Goal: Task Accomplishment & Management: Manage account settings

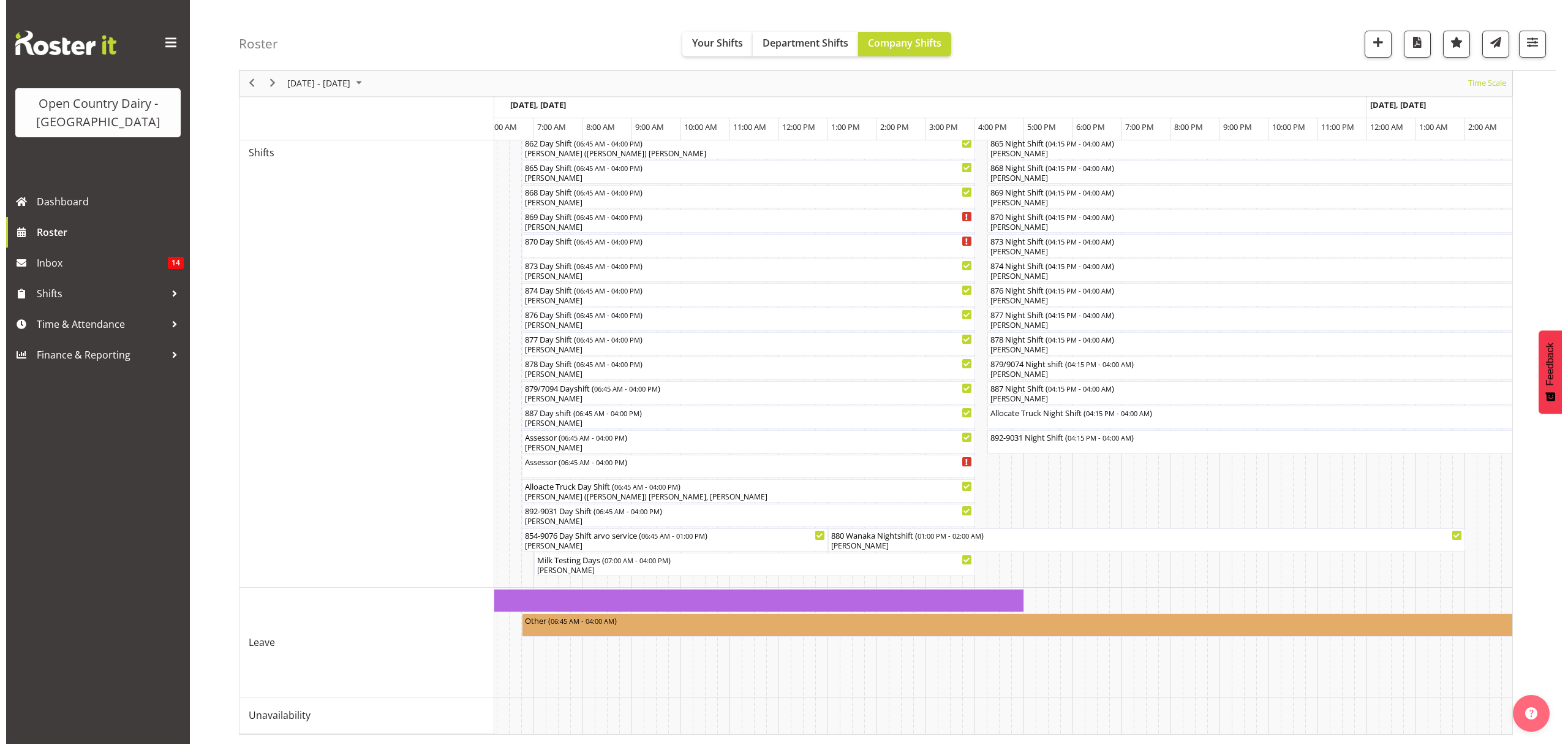
scroll to position [0, 5020]
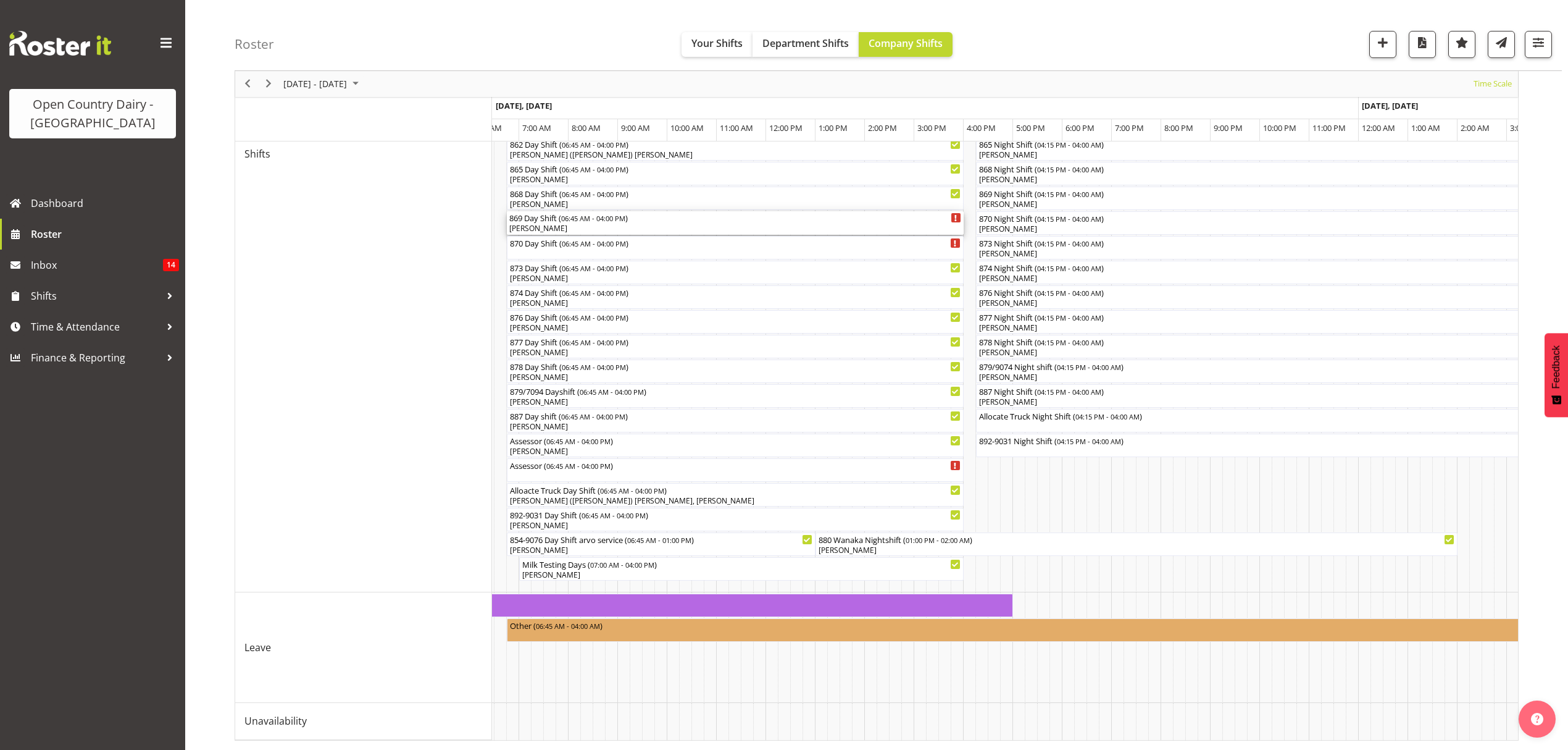
click at [615, 223] on div "[PERSON_NAME]" at bounding box center [735, 229] width 452 height 11
click at [0, 0] on div at bounding box center [0, 0] width 0 height 0
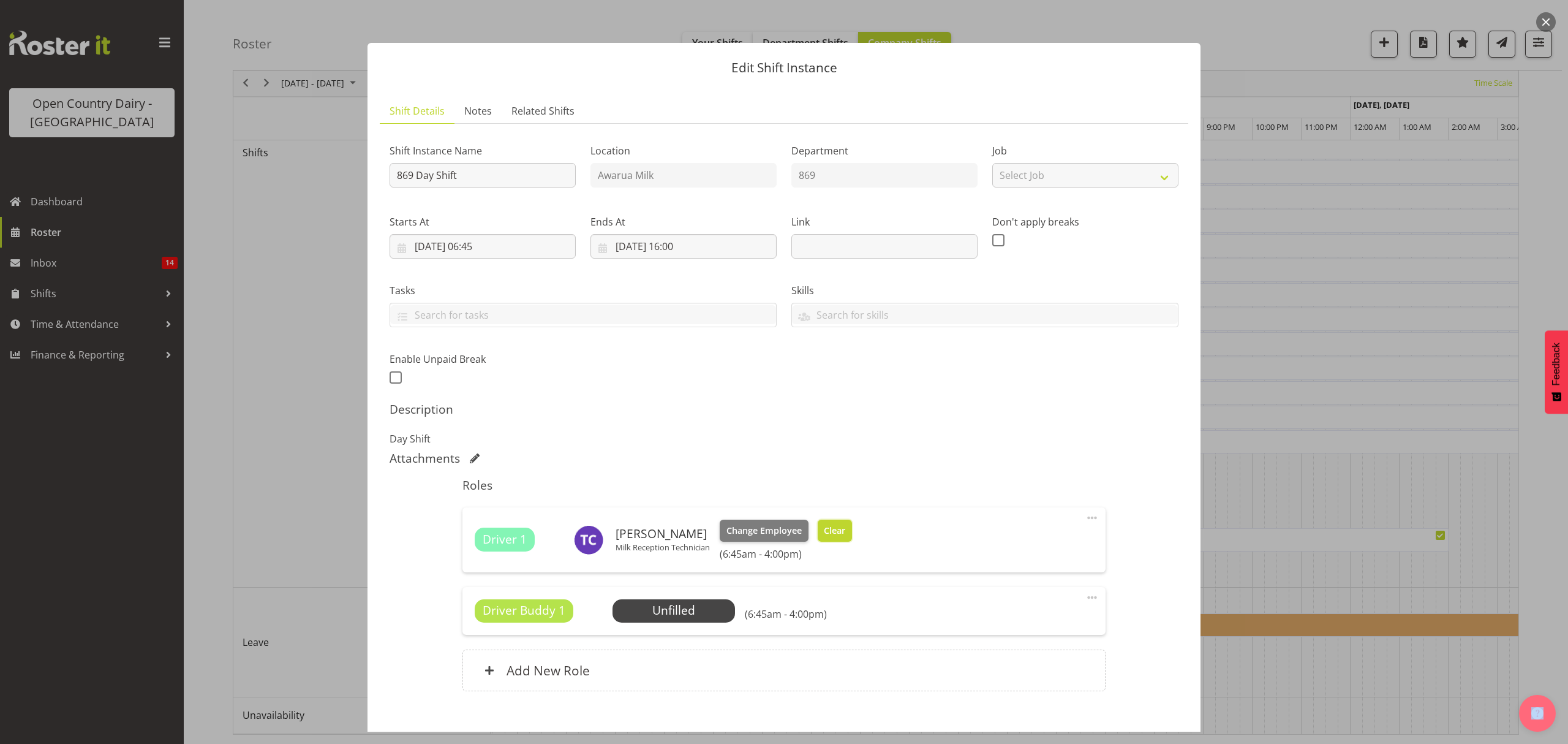
click at [838, 527] on span "Clear" at bounding box center [834, 531] width 22 height 14
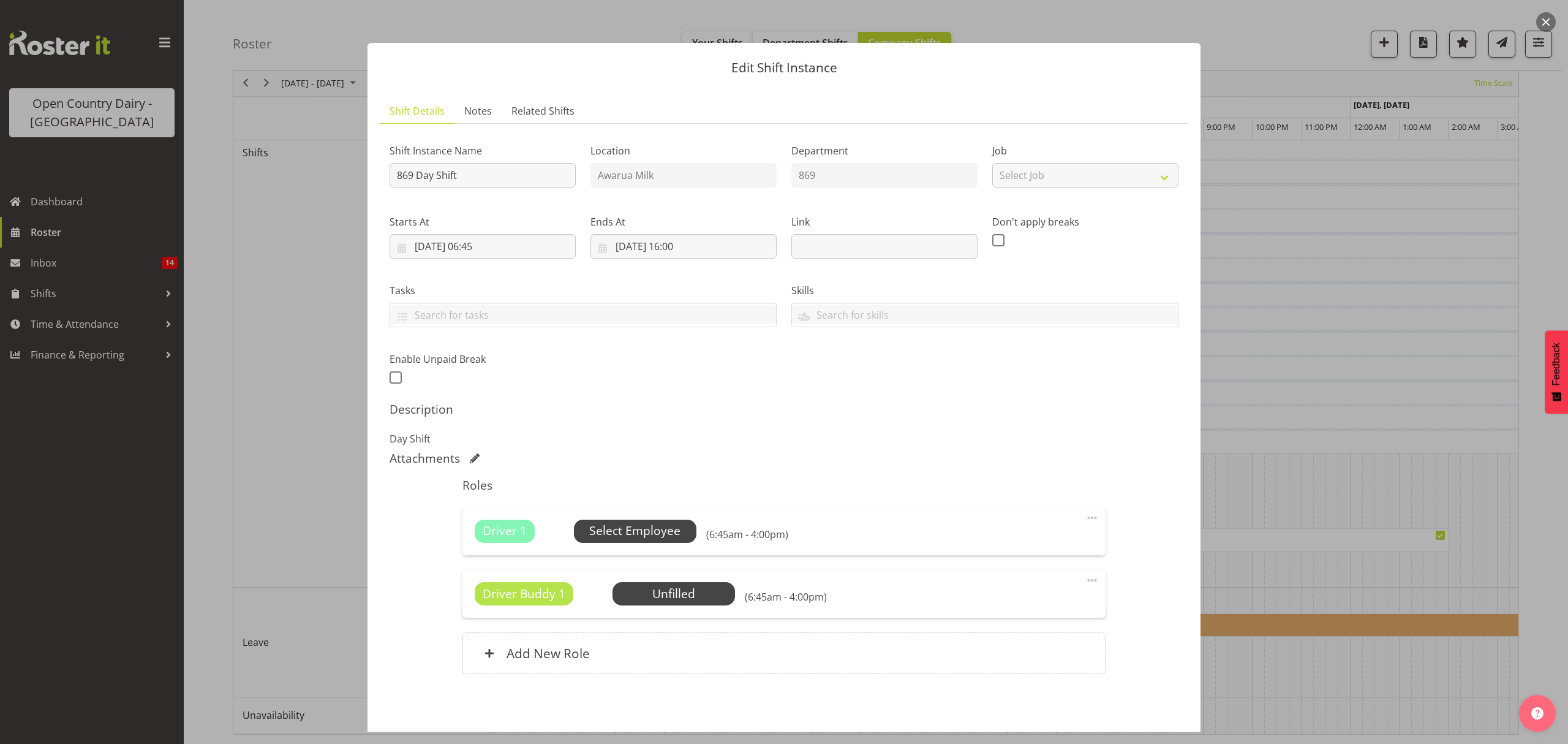
click at [648, 538] on span "Select Employee" at bounding box center [634, 531] width 91 height 18
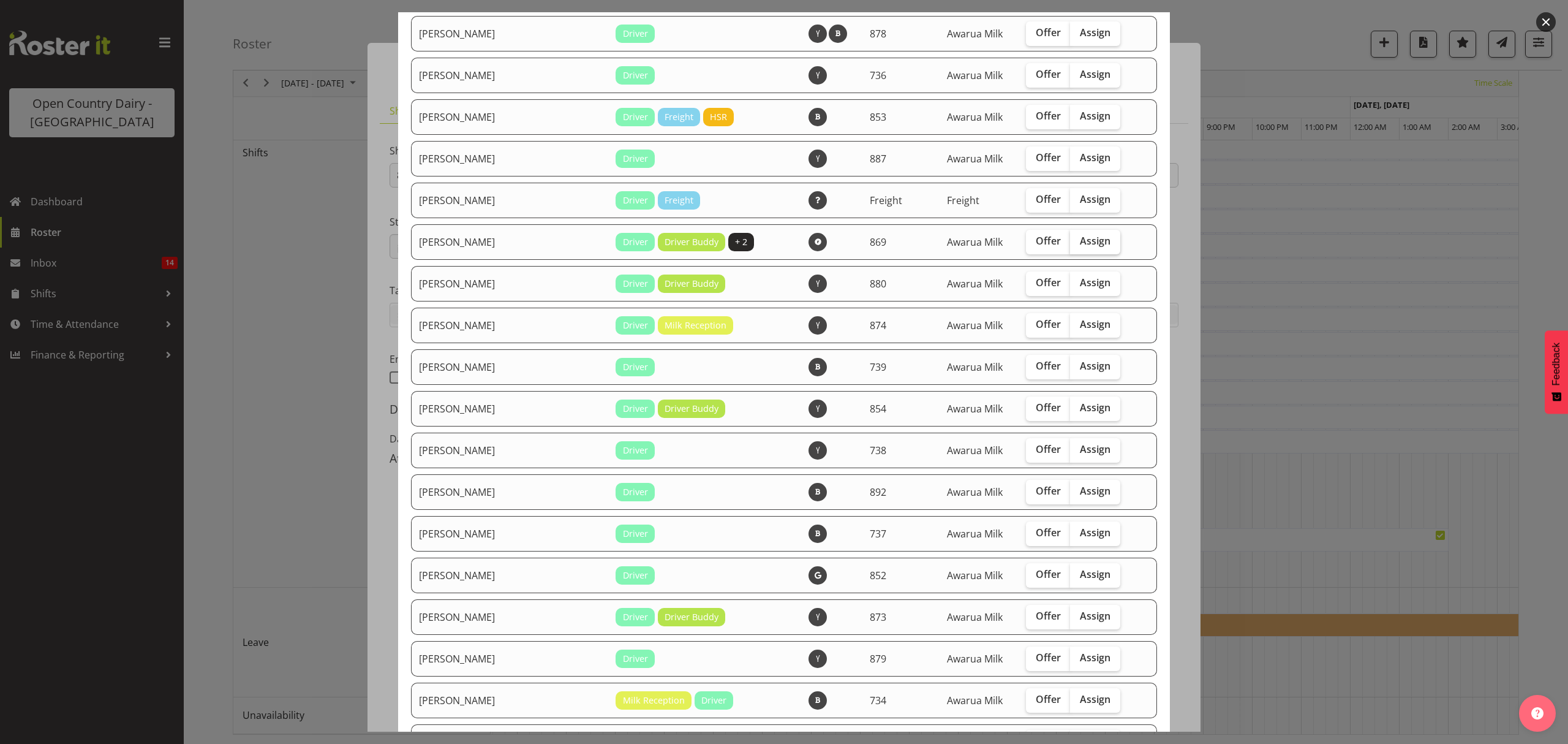
click at [1080, 243] on span "Assign" at bounding box center [1095, 241] width 30 height 12
click at [1070, 243] on input "Assign" at bounding box center [1074, 241] width 8 height 8
checkbox input "true"
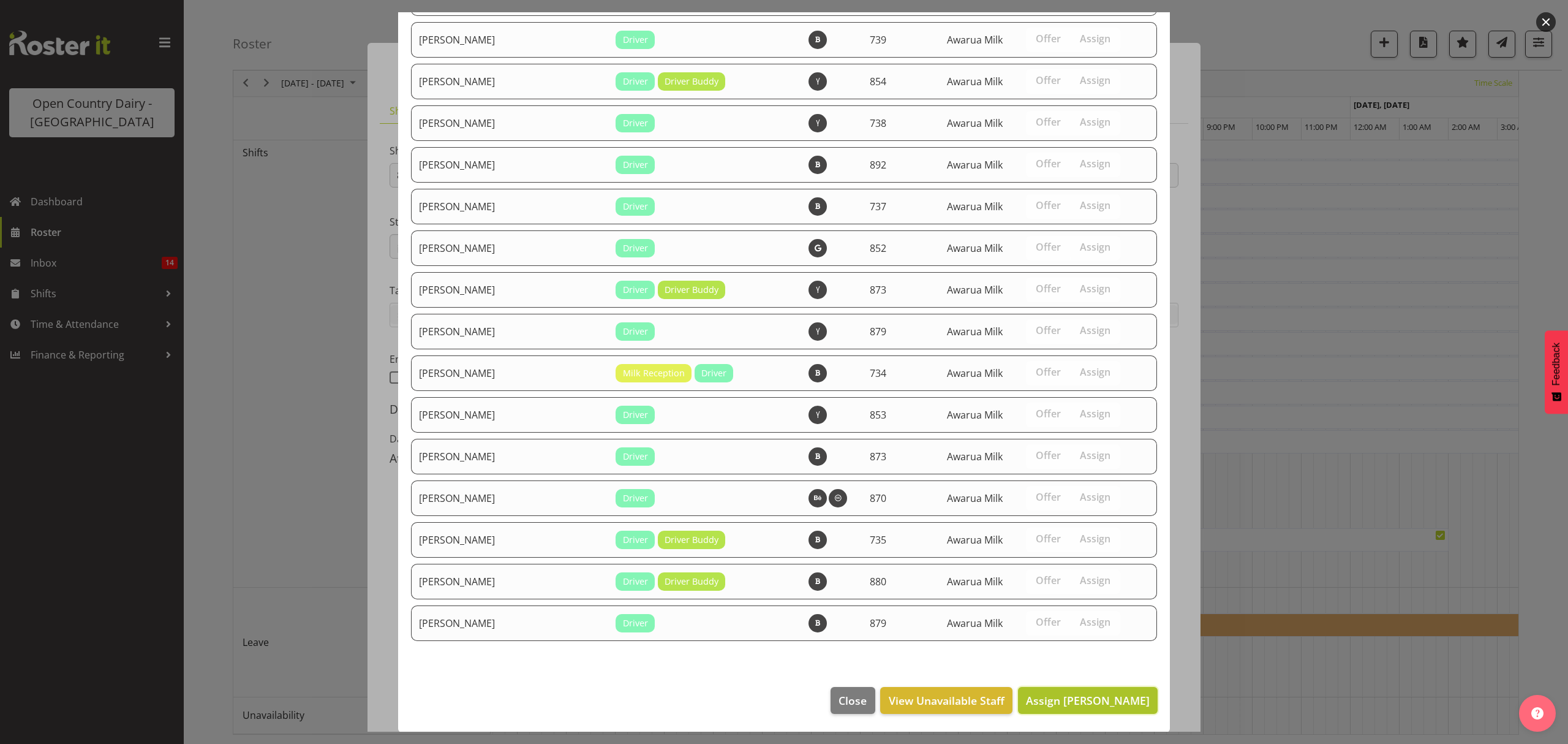
click at [1074, 698] on span "Assign Peter Wieczorek" at bounding box center [1088, 701] width 124 height 15
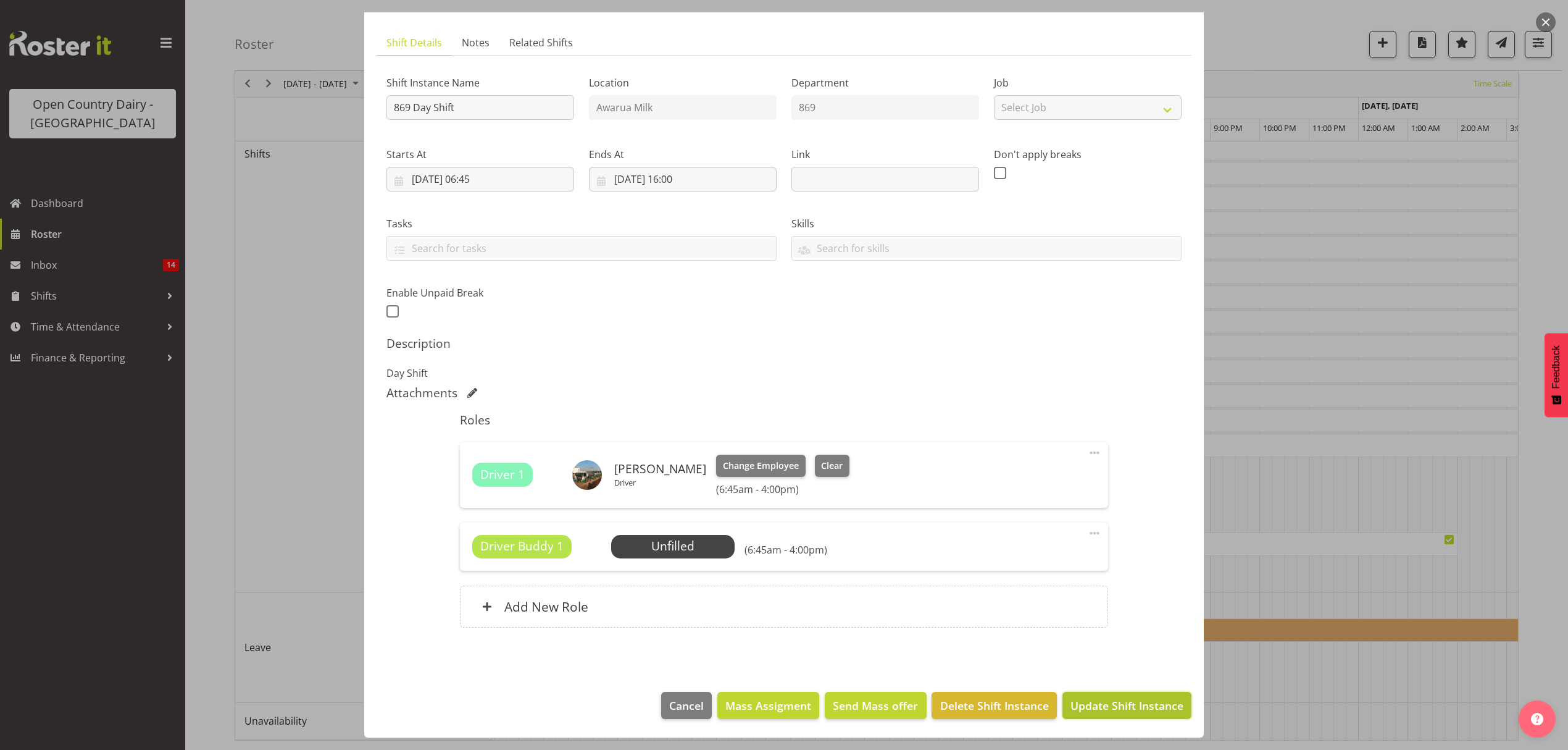
click at [1122, 698] on span "Update Shift Instance" at bounding box center [1127, 706] width 113 height 16
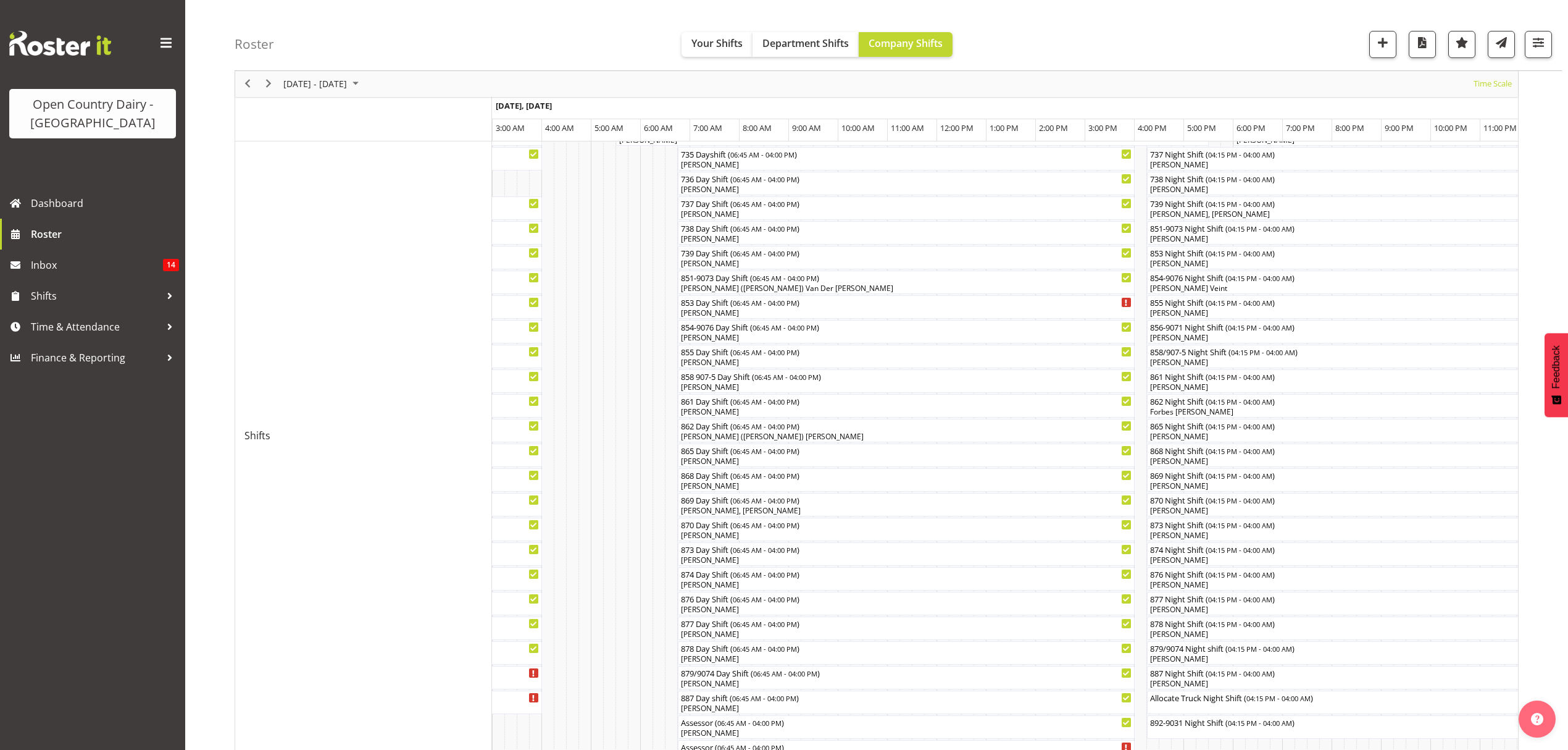
scroll to position [496, 0]
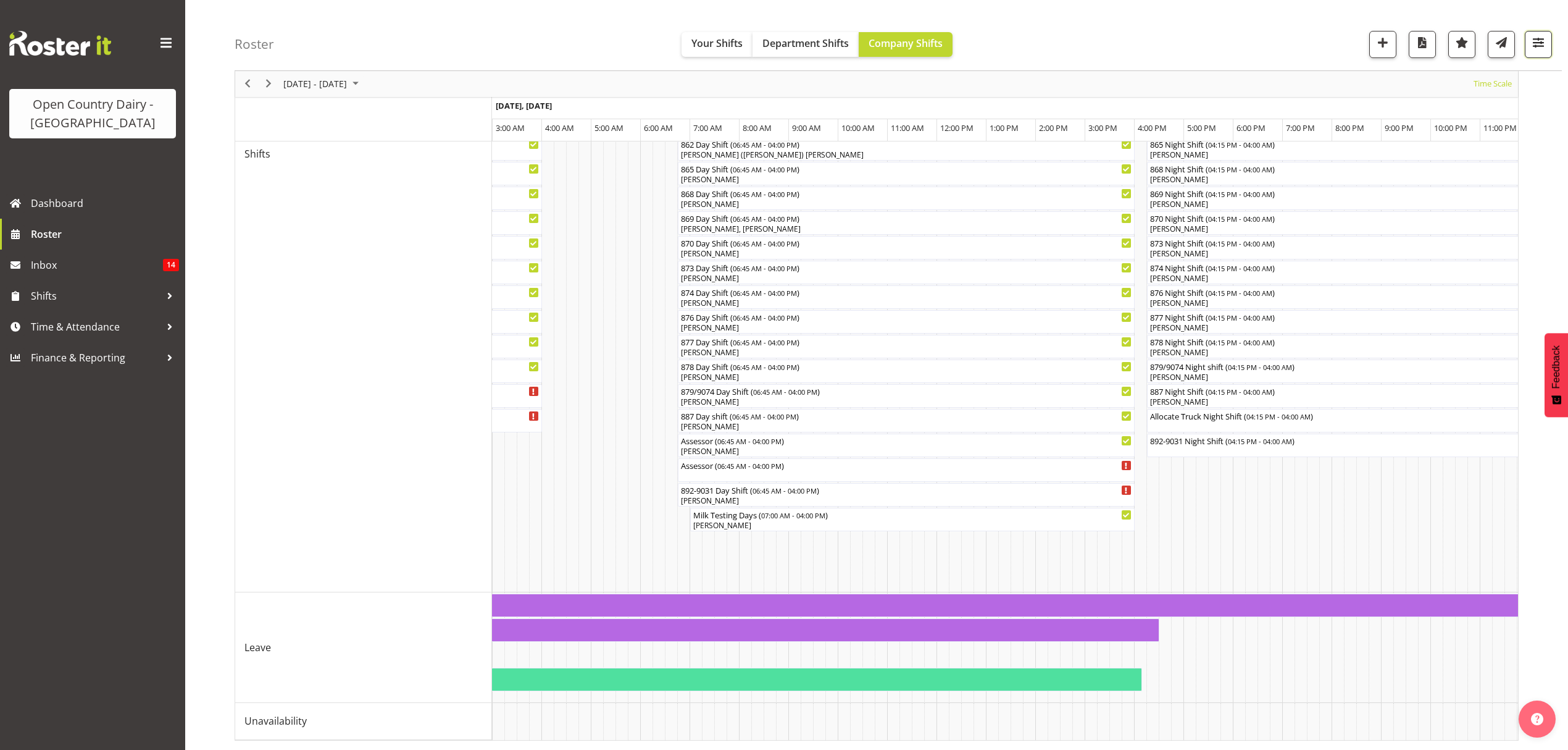
click at [1537, 39] on span "button" at bounding box center [1539, 42] width 16 height 16
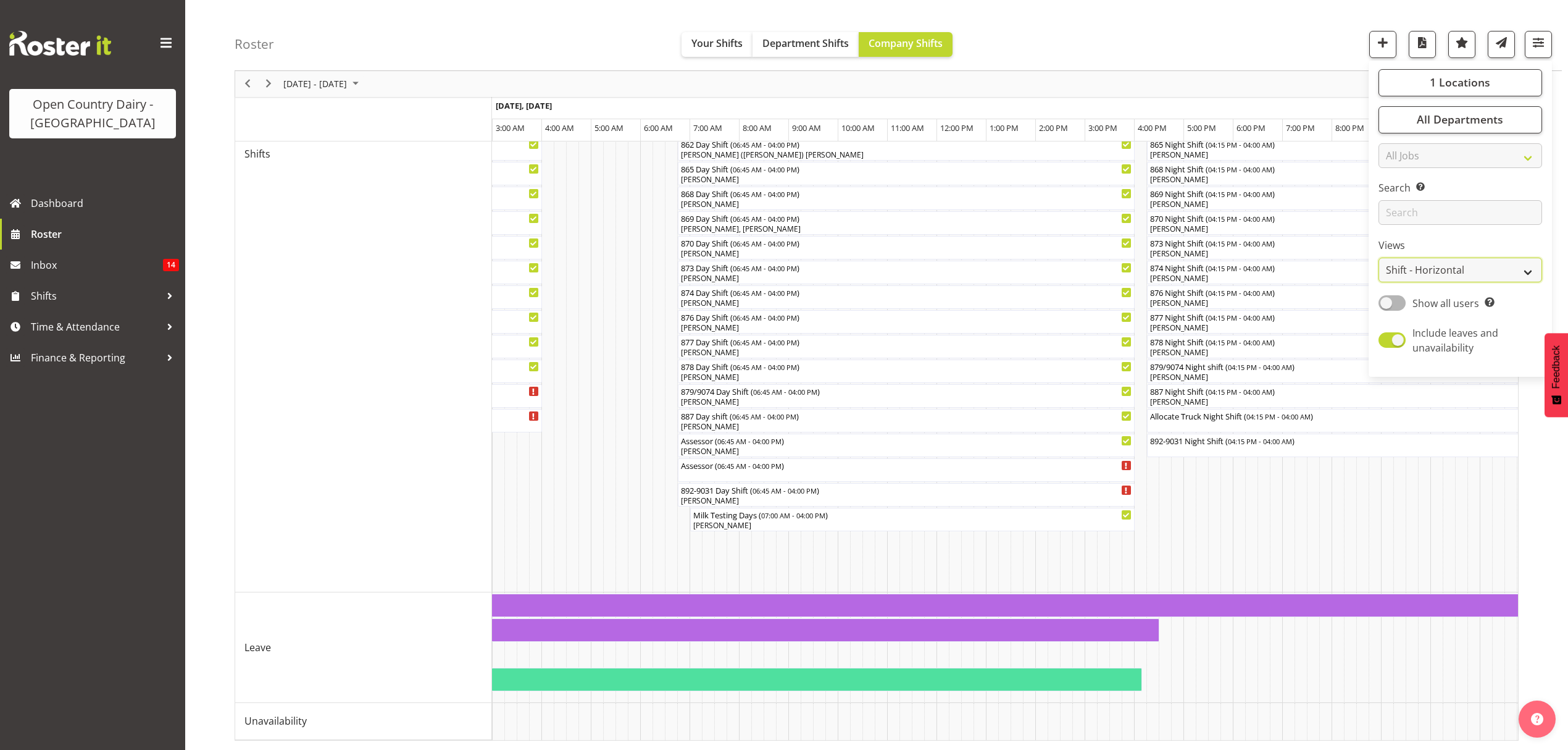
click at [1451, 270] on select "Staff Role Shift - Horizontal Shift - Vertical Staff - Location" at bounding box center [1461, 270] width 164 height 25
click at [1379, 283] on select "Staff Role Shift - Horizontal Shift - Vertical Staff - Location" at bounding box center [1461, 270] width 164 height 25
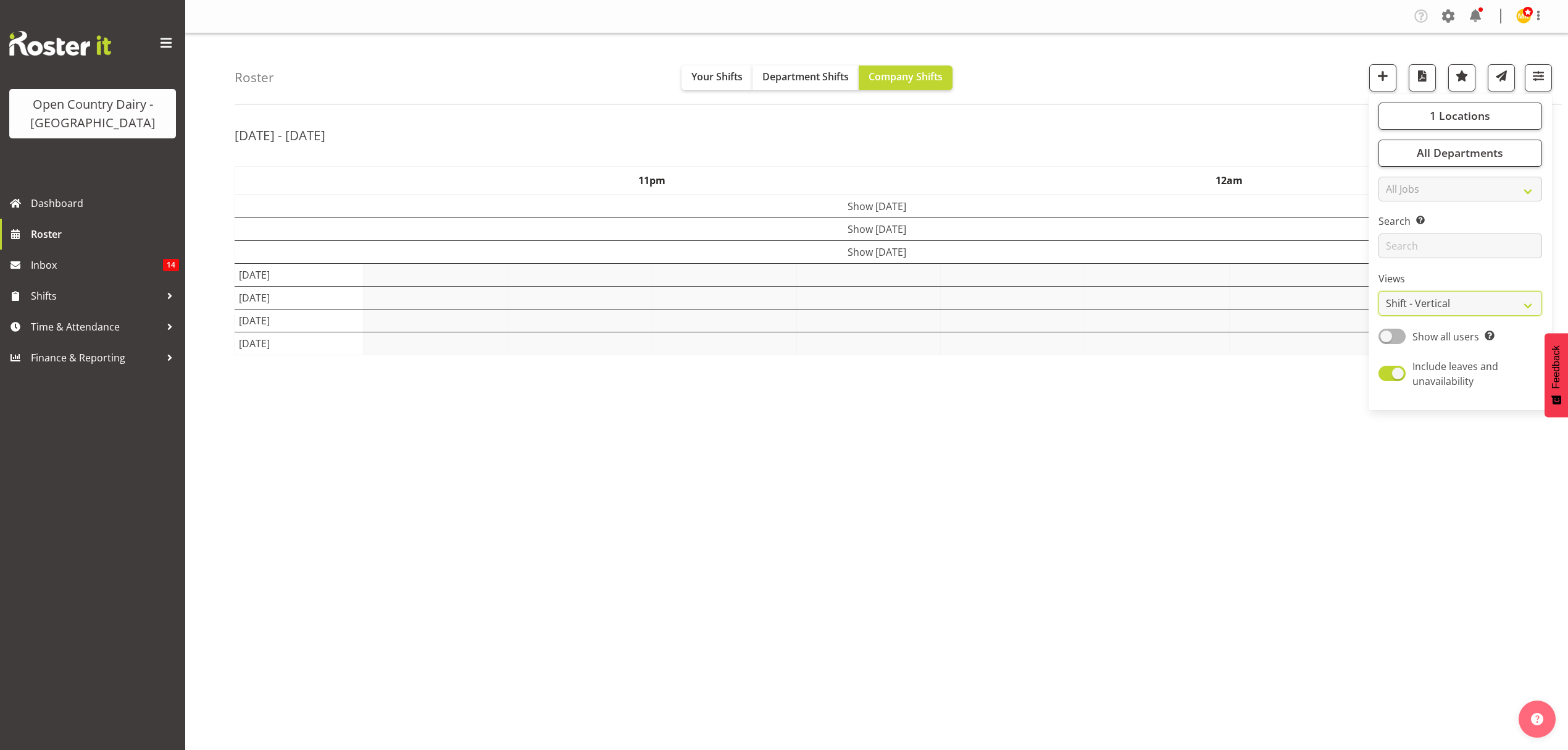
scroll to position [0, 0]
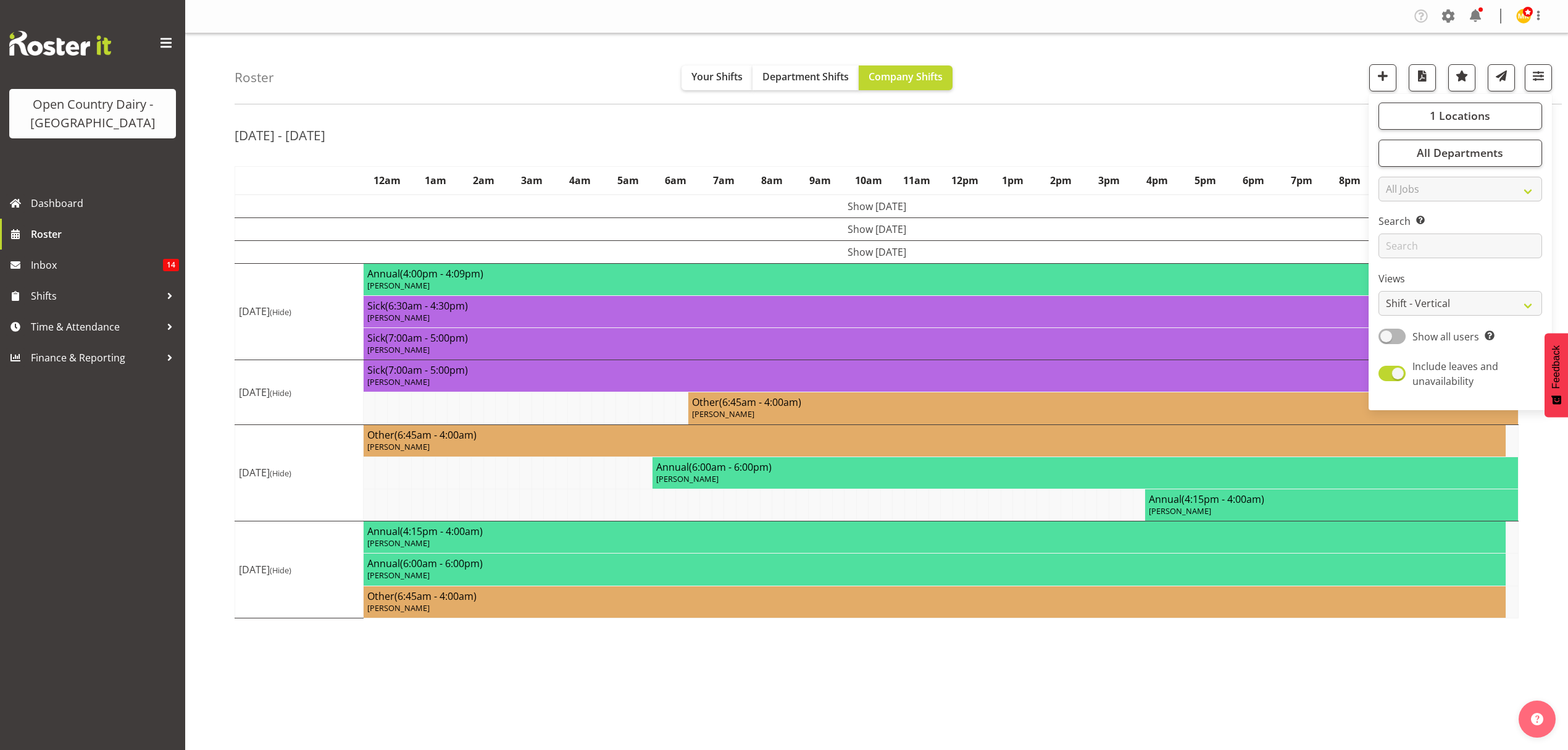
click at [828, 148] on div "Sep 8th - 14th, 2025" at bounding box center [876, 137] width 1284 height 28
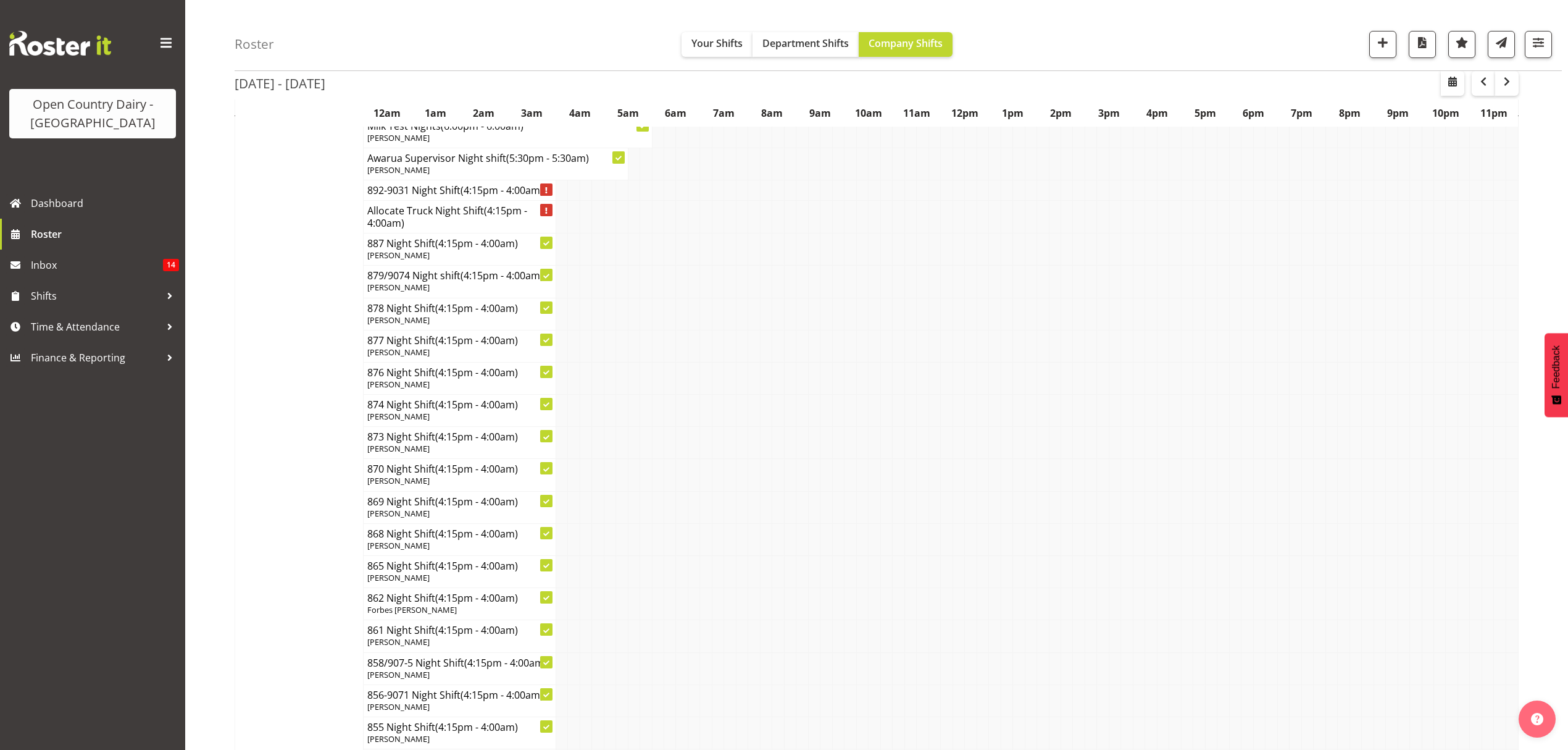
scroll to position [2965, 0]
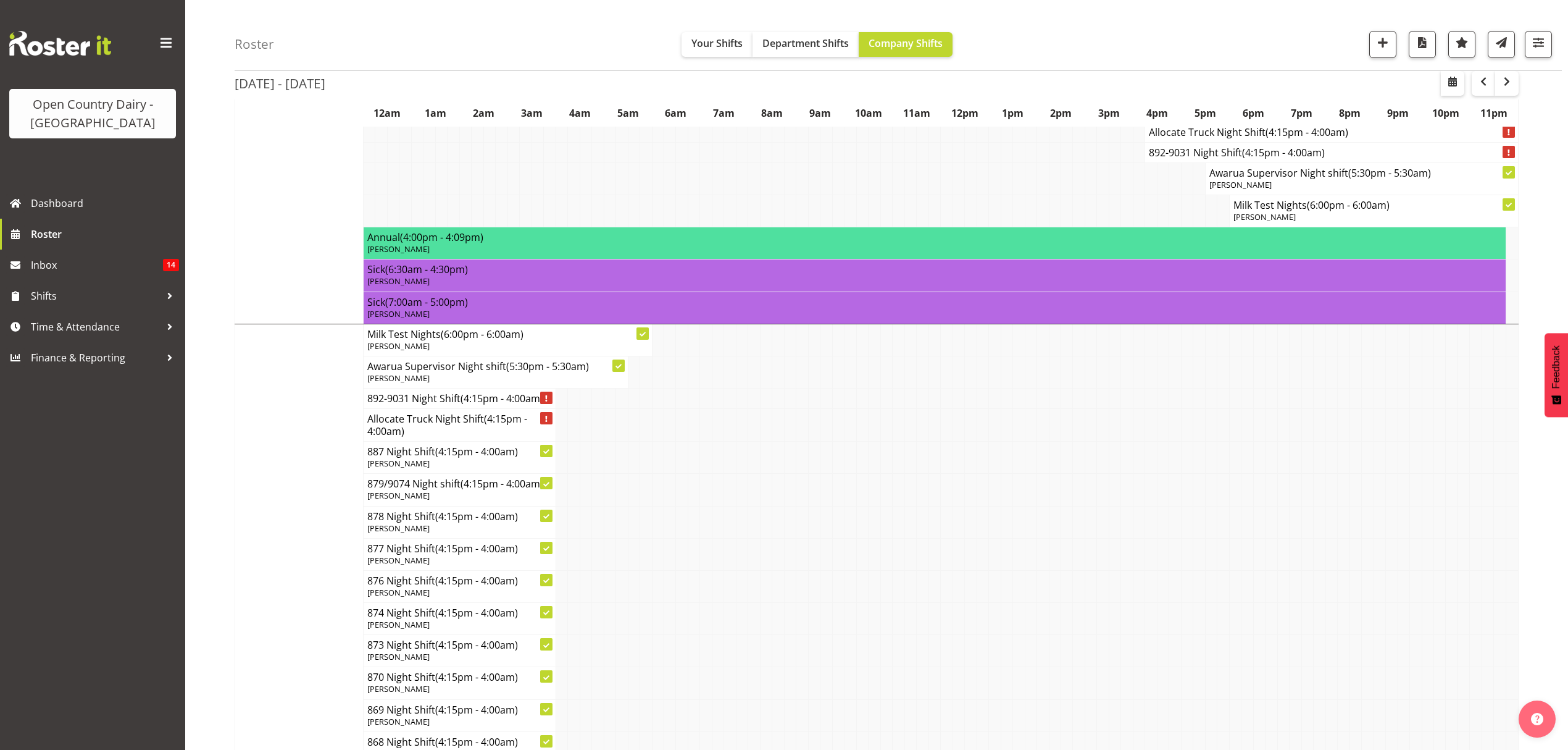
click at [497, 255] on p "[PERSON_NAME]" at bounding box center [934, 249] width 1135 height 12
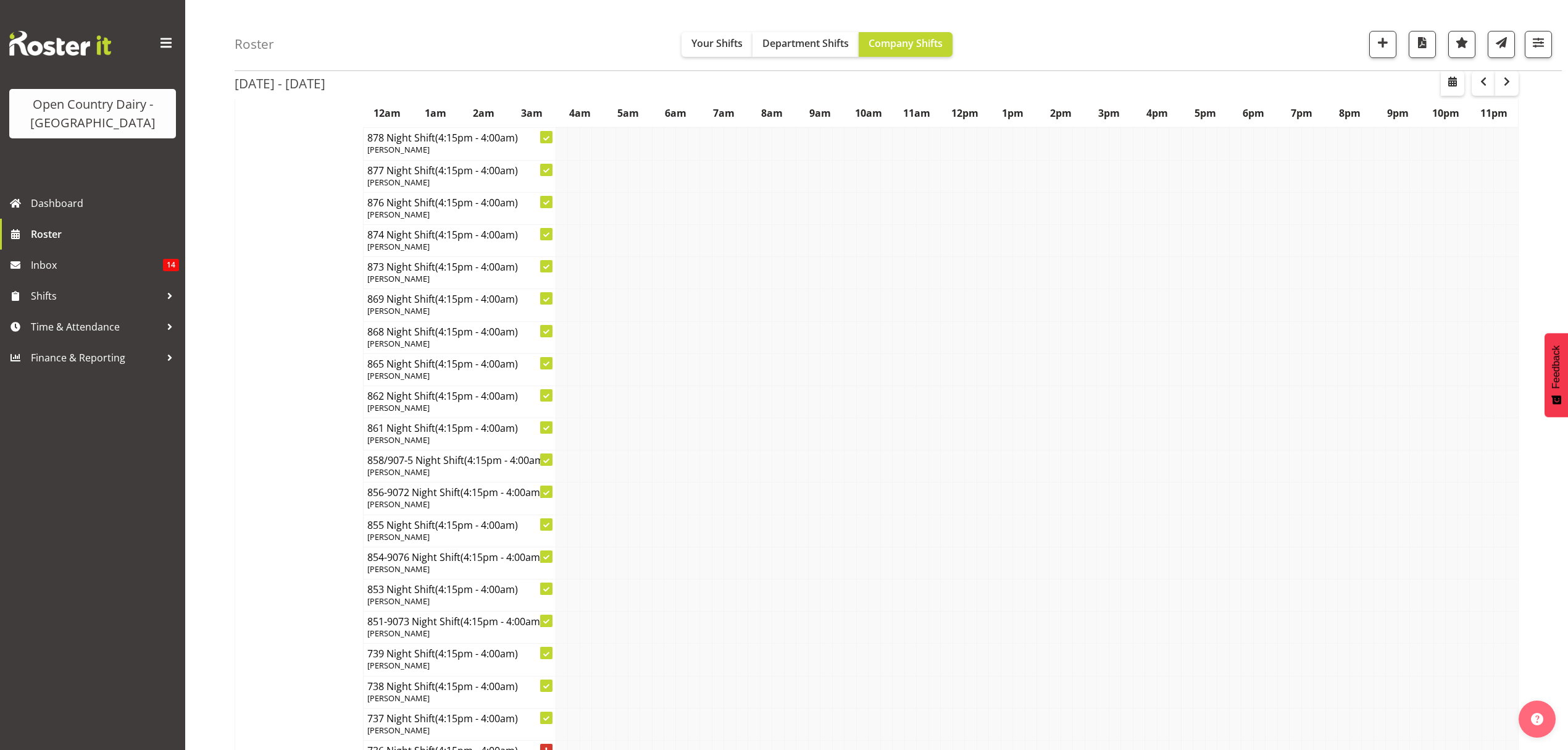
scroll to position [0, 0]
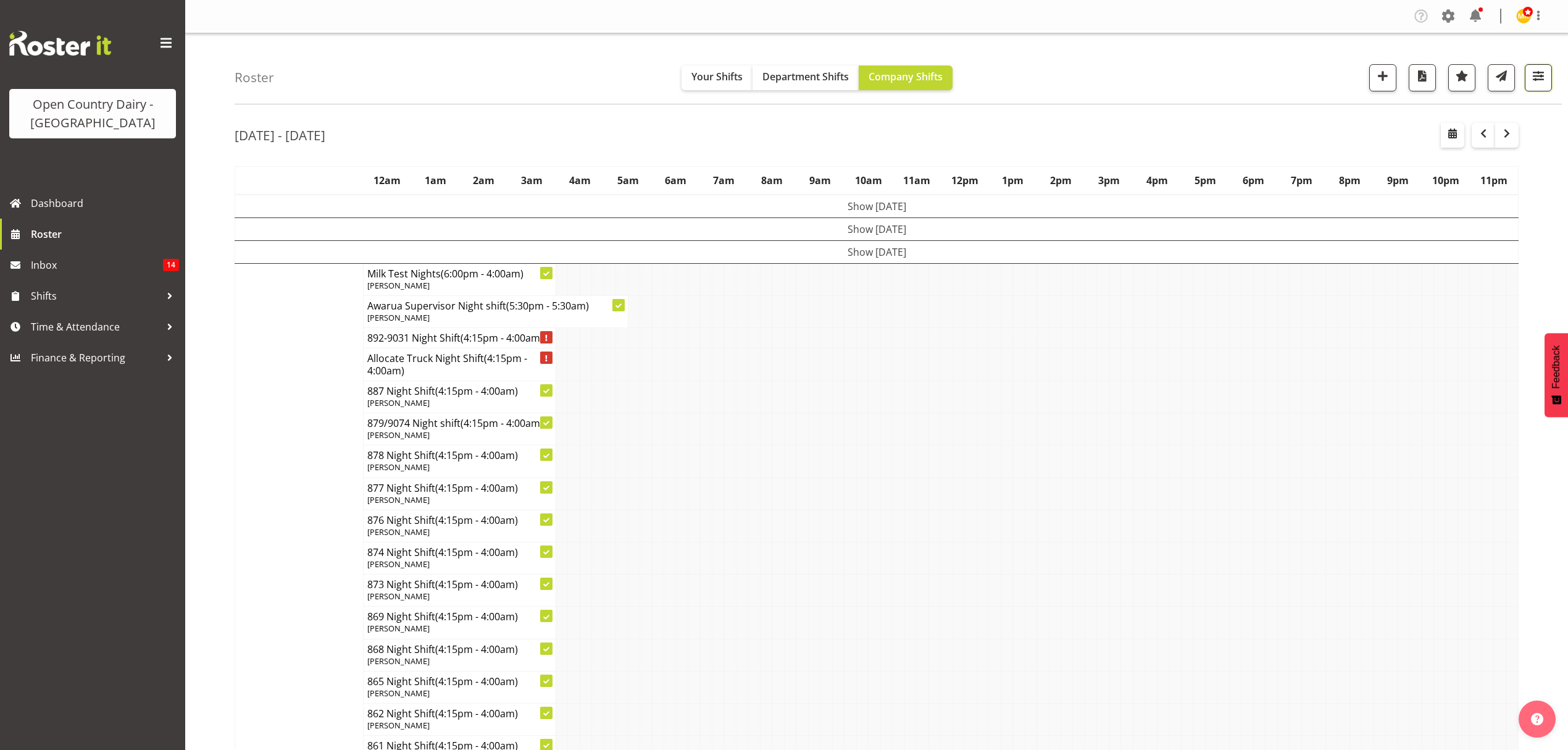
click at [1537, 78] on span "button" at bounding box center [1539, 76] width 16 height 16
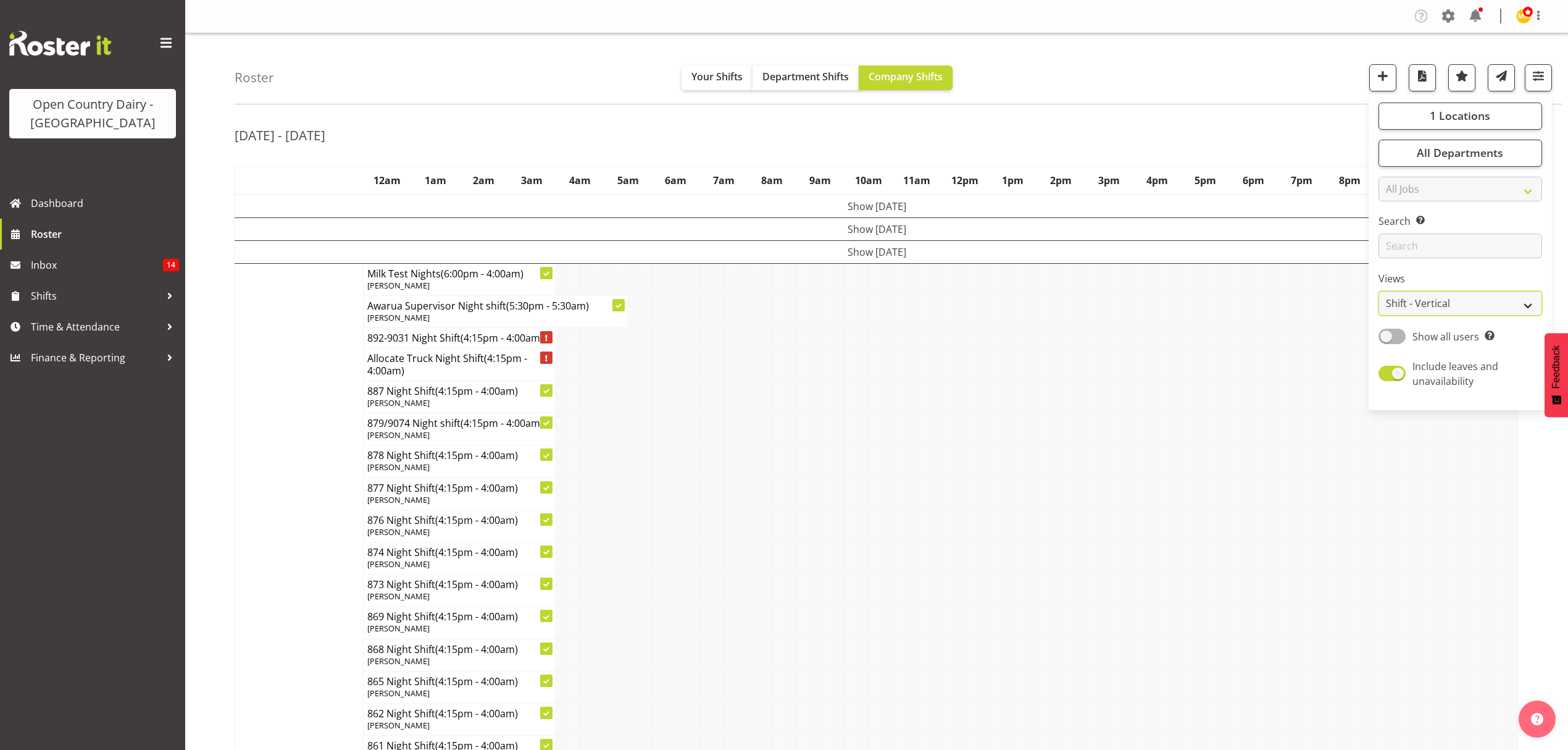
click at [1444, 307] on select "Staff Role Shift - Horizontal Shift - Vertical Staff - Location" at bounding box center [1461, 303] width 164 height 25
click at [1444, 302] on select "Staff Role Shift - Horizontal Shift - Vertical Staff - Location" at bounding box center [1461, 303] width 164 height 25
select select "shiftH"
click at [1379, 295] on select "Staff Role Shift - Horizontal Shift - Vertical Staff - Location" at bounding box center [1461, 303] width 164 height 25
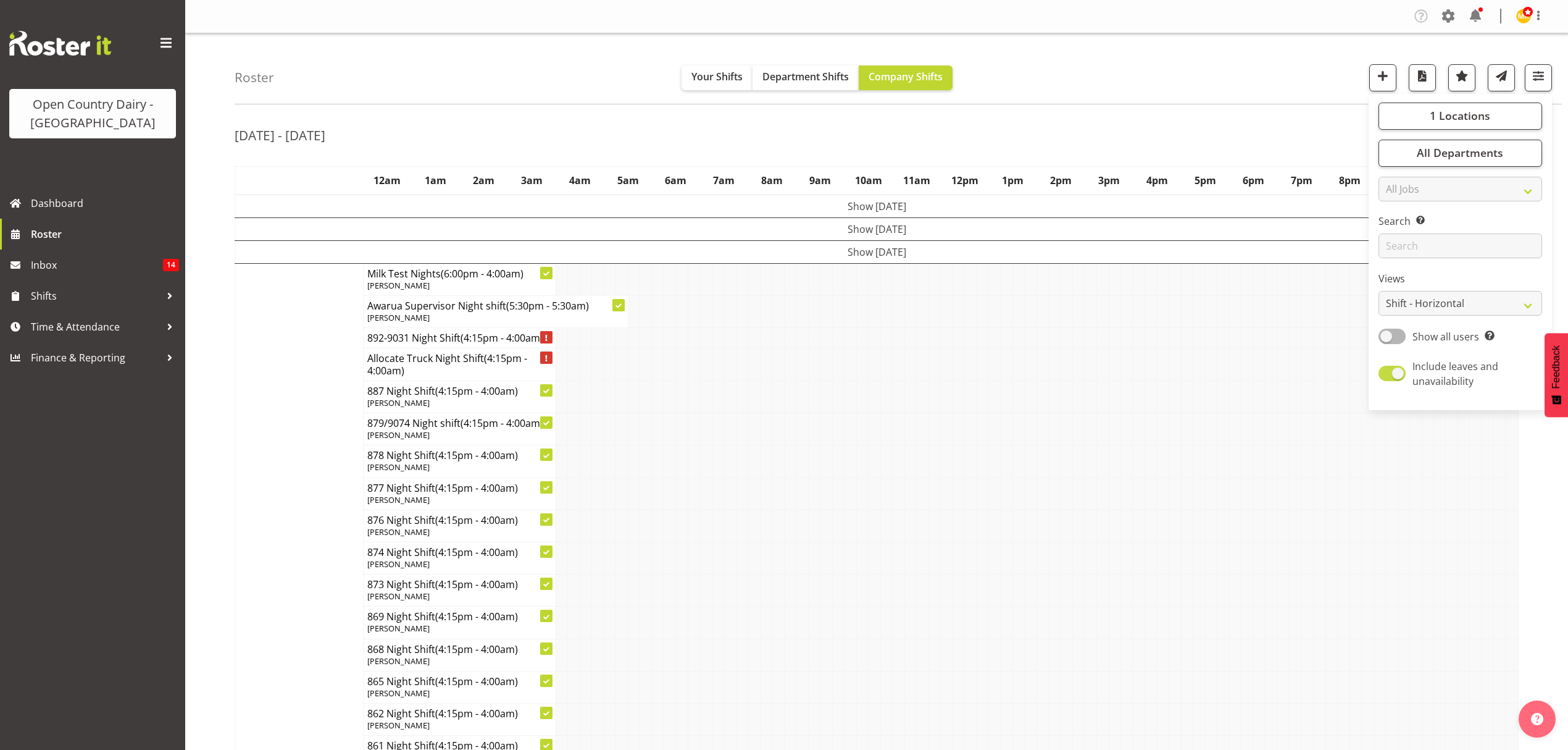
click at [1438, 367] on span "Include leaves and unavailability" at bounding box center [1455, 373] width 86 height 28
click at [1386, 369] on input "Include leaves and unavailability" at bounding box center [1383, 373] width 8 height 8
checkbox input "false"
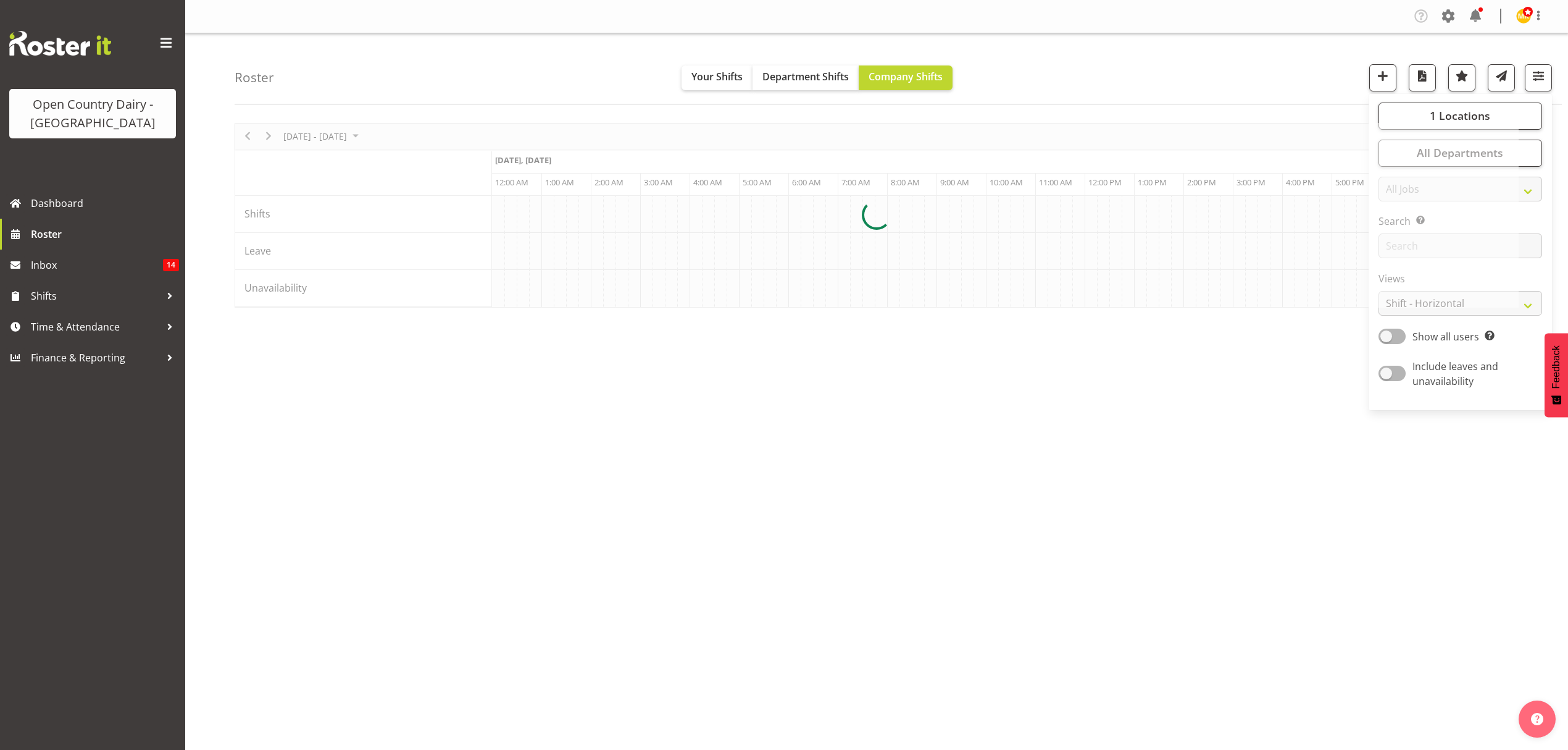
scroll to position [0, 2815]
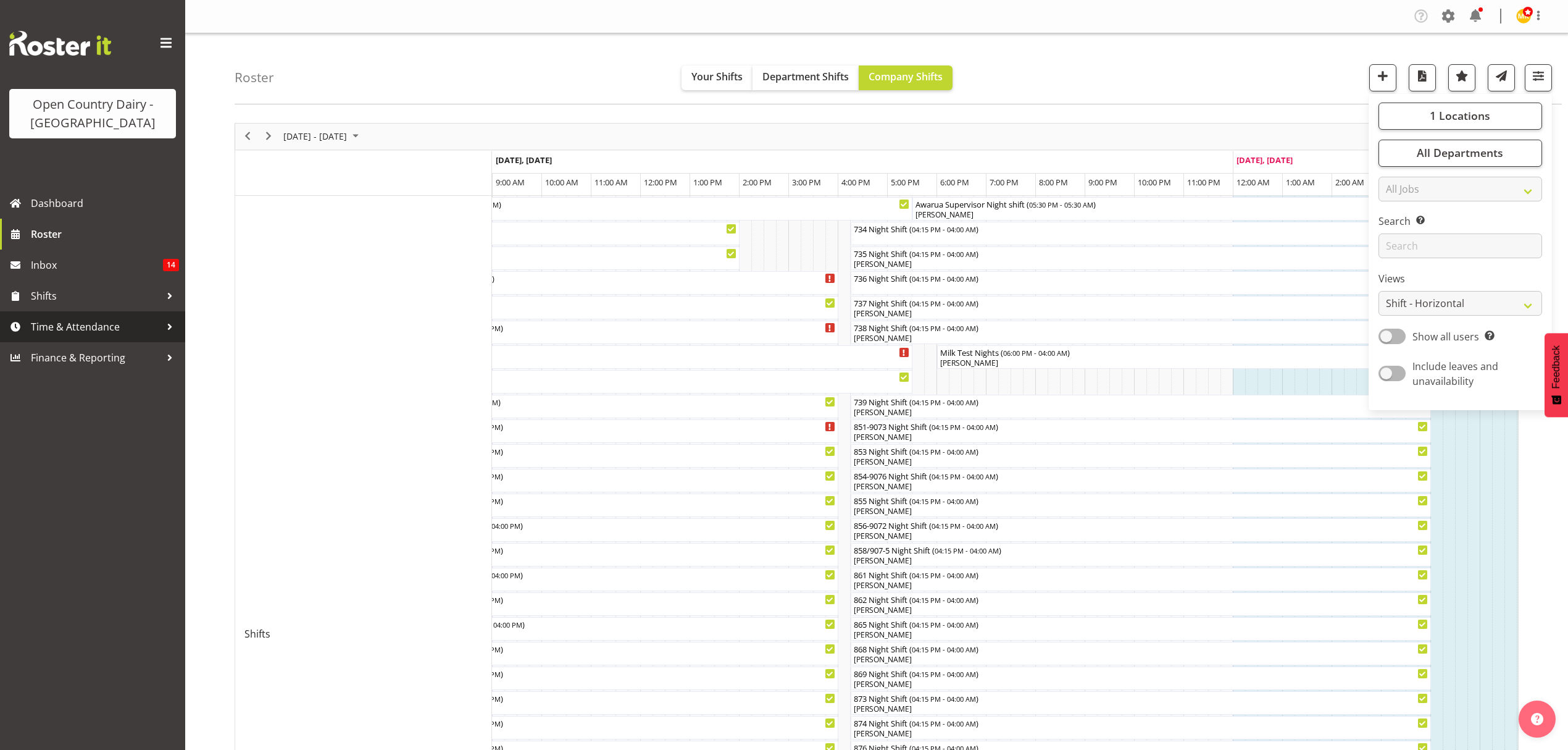
drag, startPoint x: 71, startPoint y: 327, endPoint x: 347, endPoint y: 165, distance: 320.0
click at [71, 327] on span "Time & Attendance" at bounding box center [96, 327] width 130 height 19
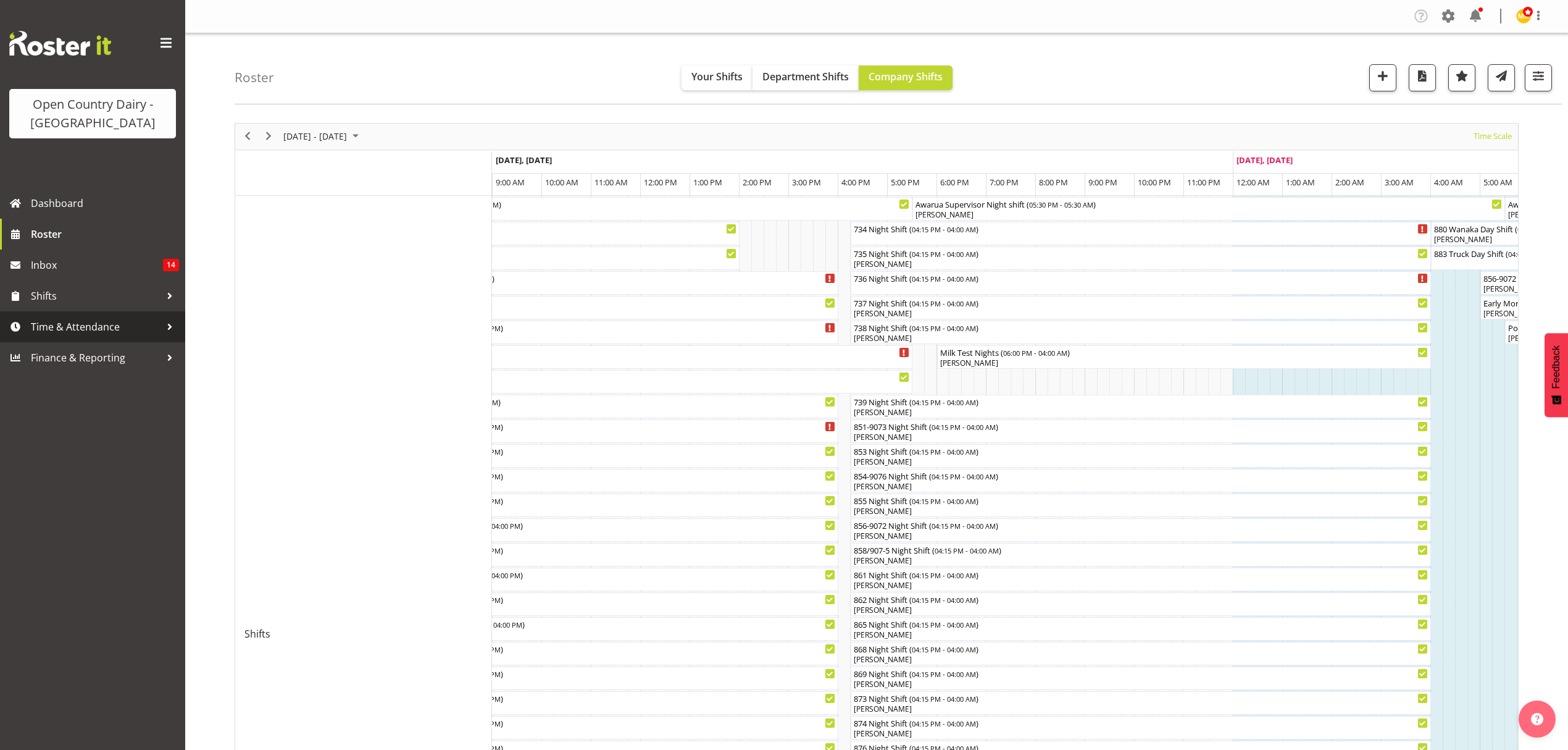
click at [67, 320] on span "Time & Attendance" at bounding box center [96, 327] width 130 height 19
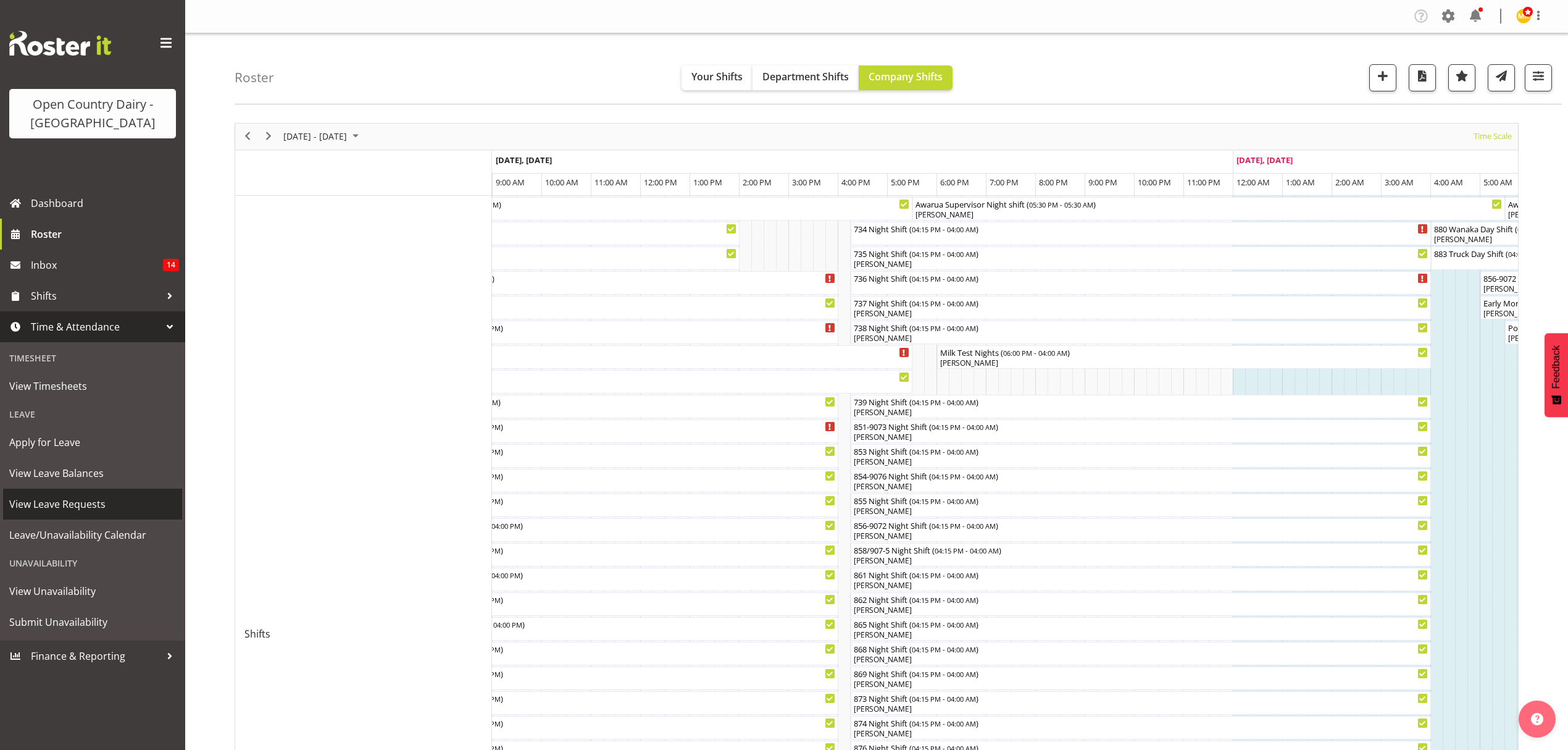
click at [122, 506] on span "View Leave Requests" at bounding box center [92, 504] width 167 height 19
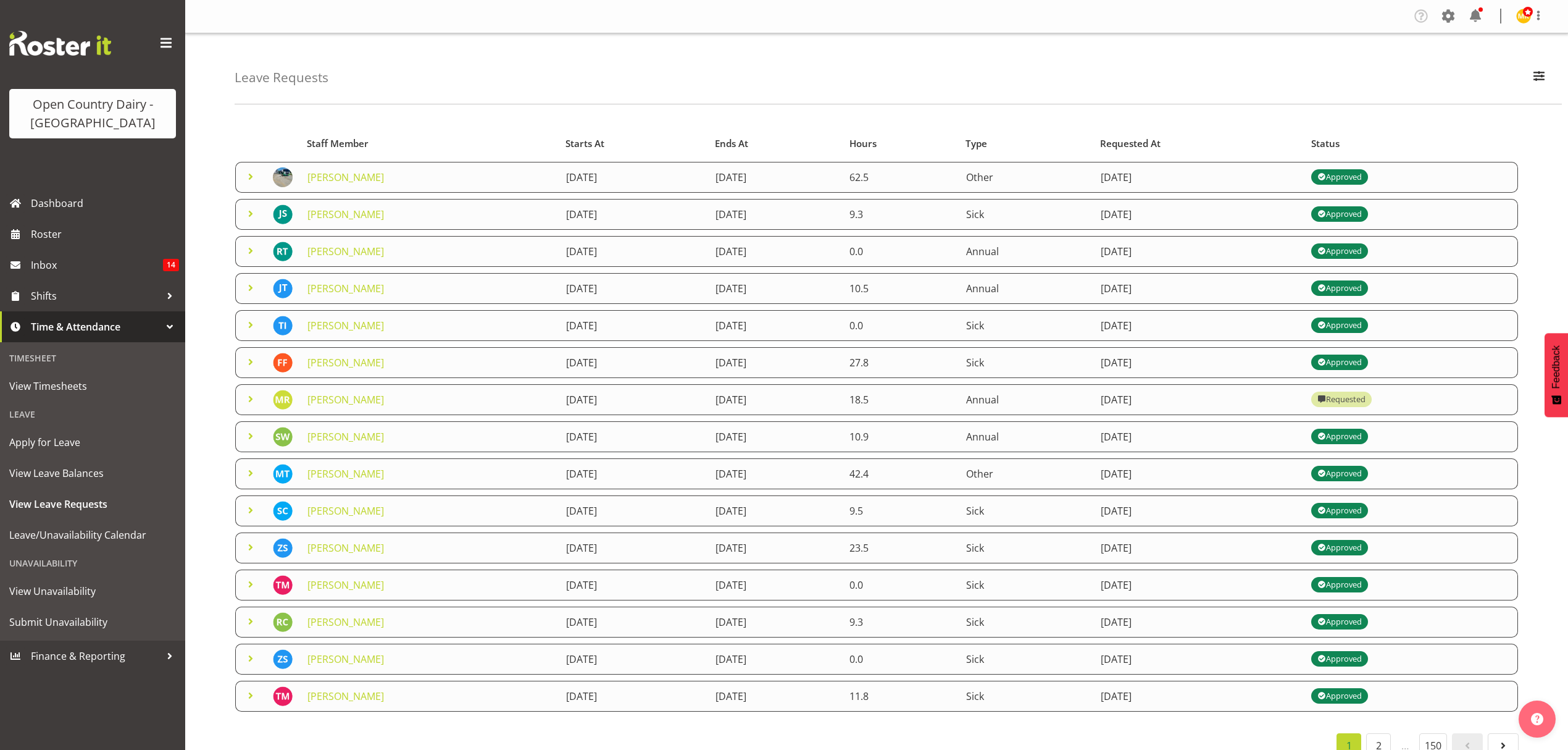
click at [248, 174] on span at bounding box center [251, 177] width 15 height 15
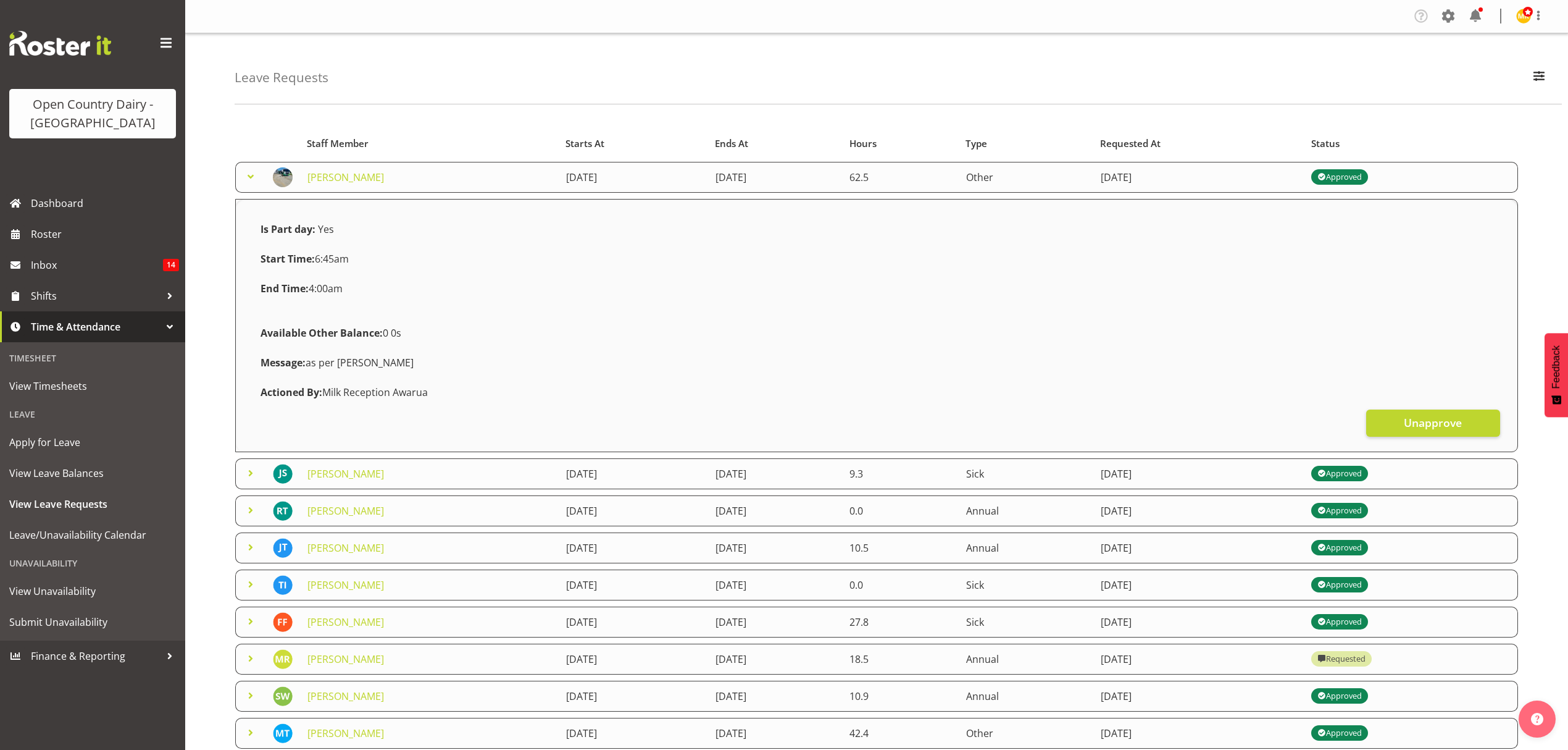
click at [248, 174] on span at bounding box center [251, 177] width 15 height 15
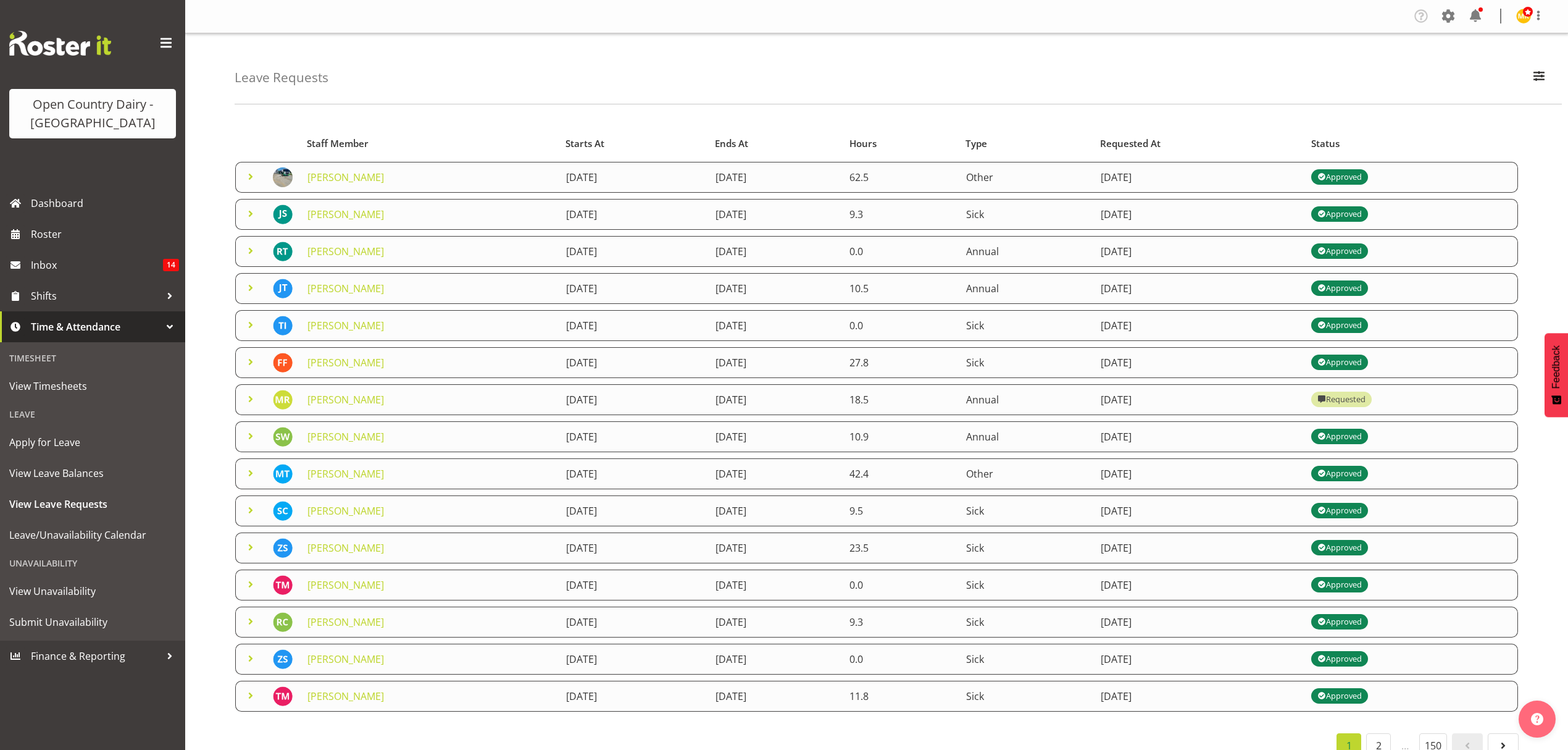
click at [248, 365] on span at bounding box center [251, 362] width 15 height 15
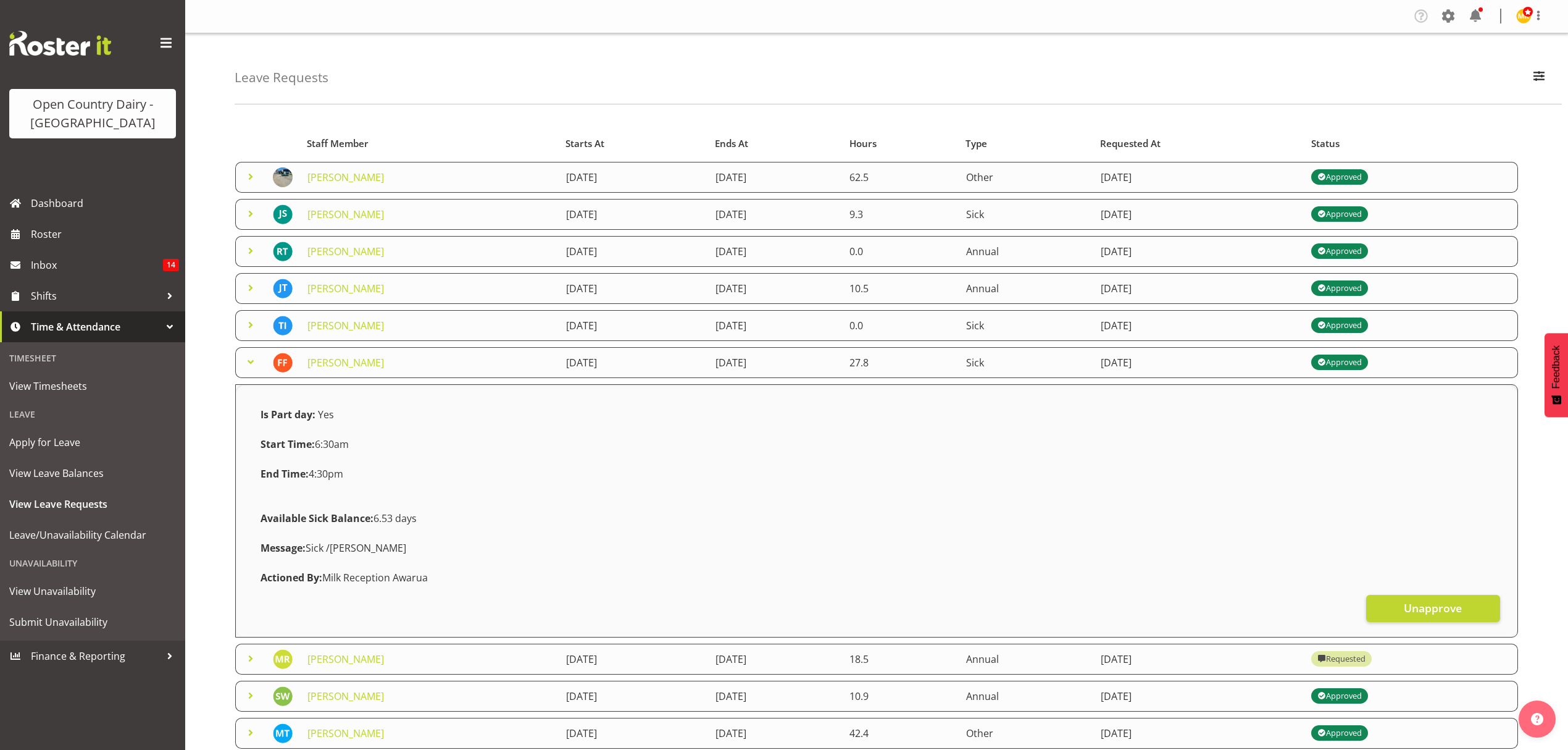
click at [248, 365] on span at bounding box center [251, 362] width 15 height 15
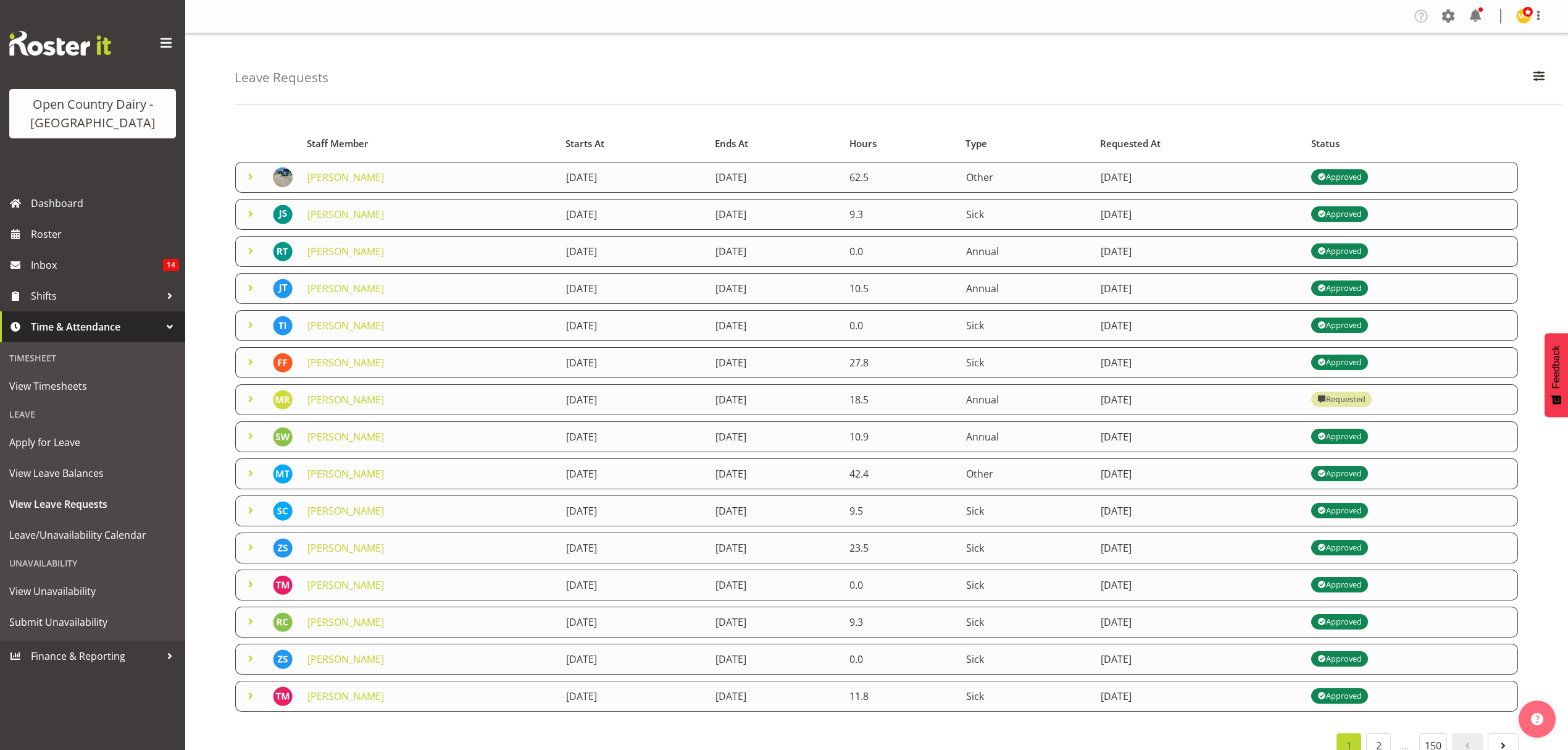
click at [255, 401] on span at bounding box center [251, 399] width 15 height 15
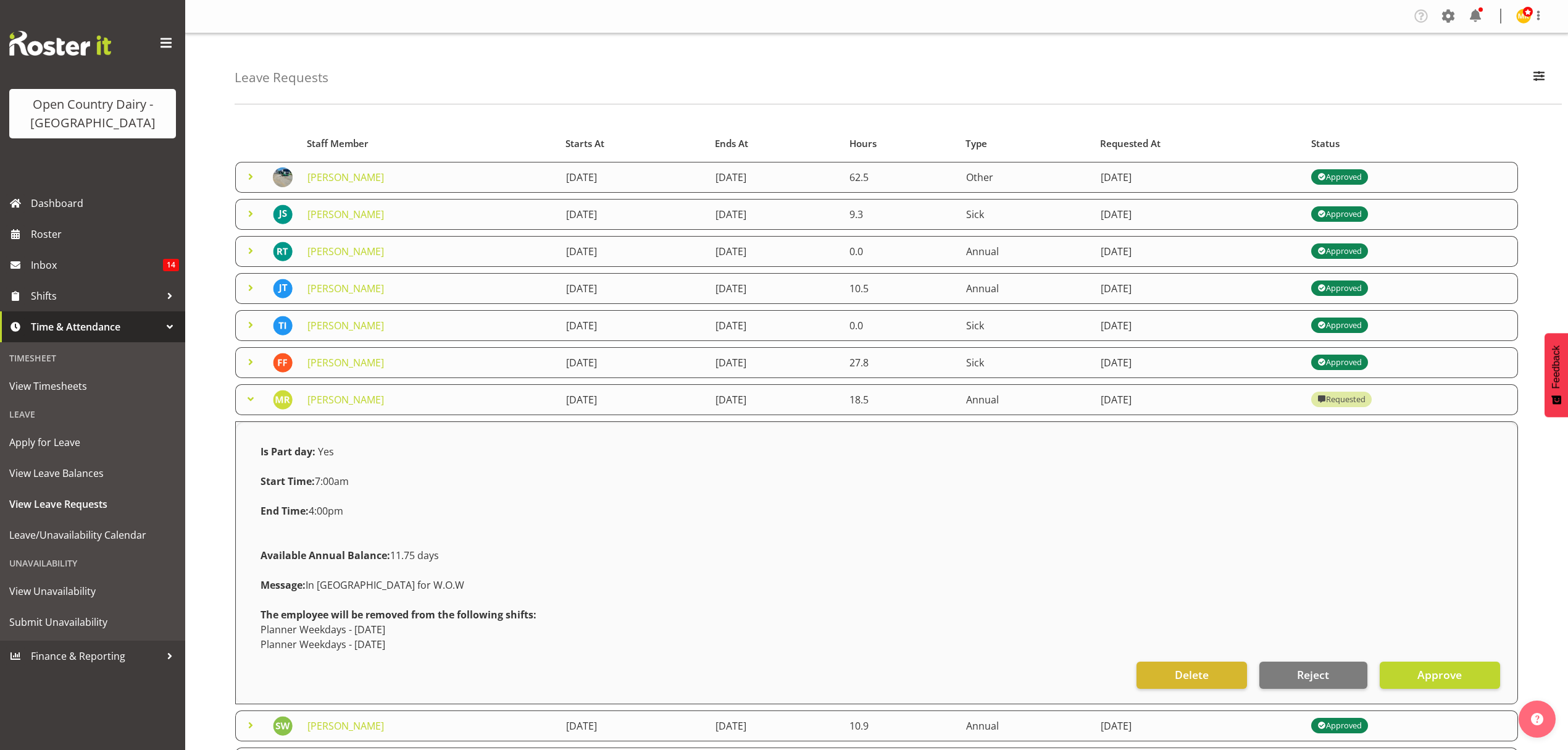
click at [255, 401] on span at bounding box center [251, 399] width 15 height 15
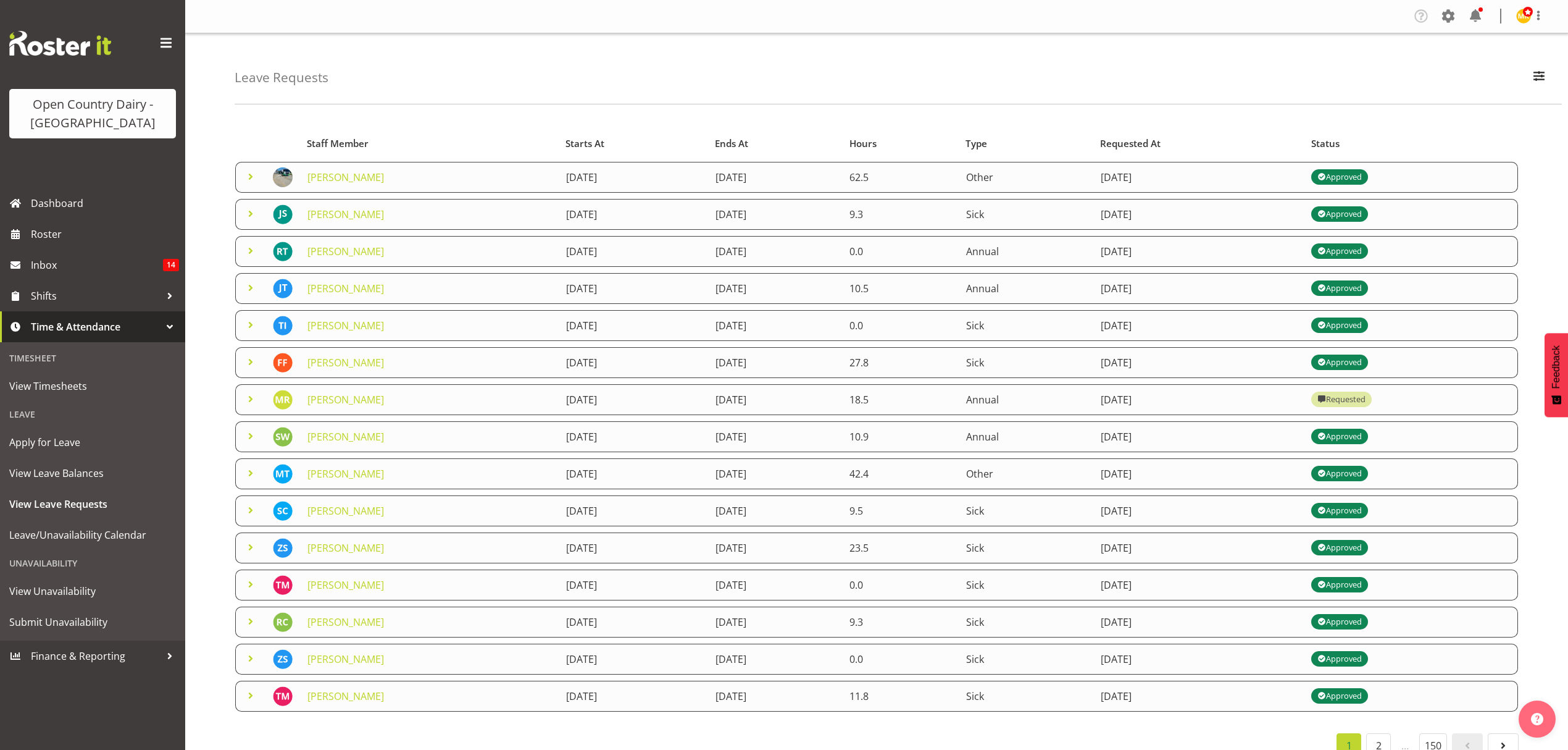
click at [257, 432] on span at bounding box center [251, 436] width 15 height 15
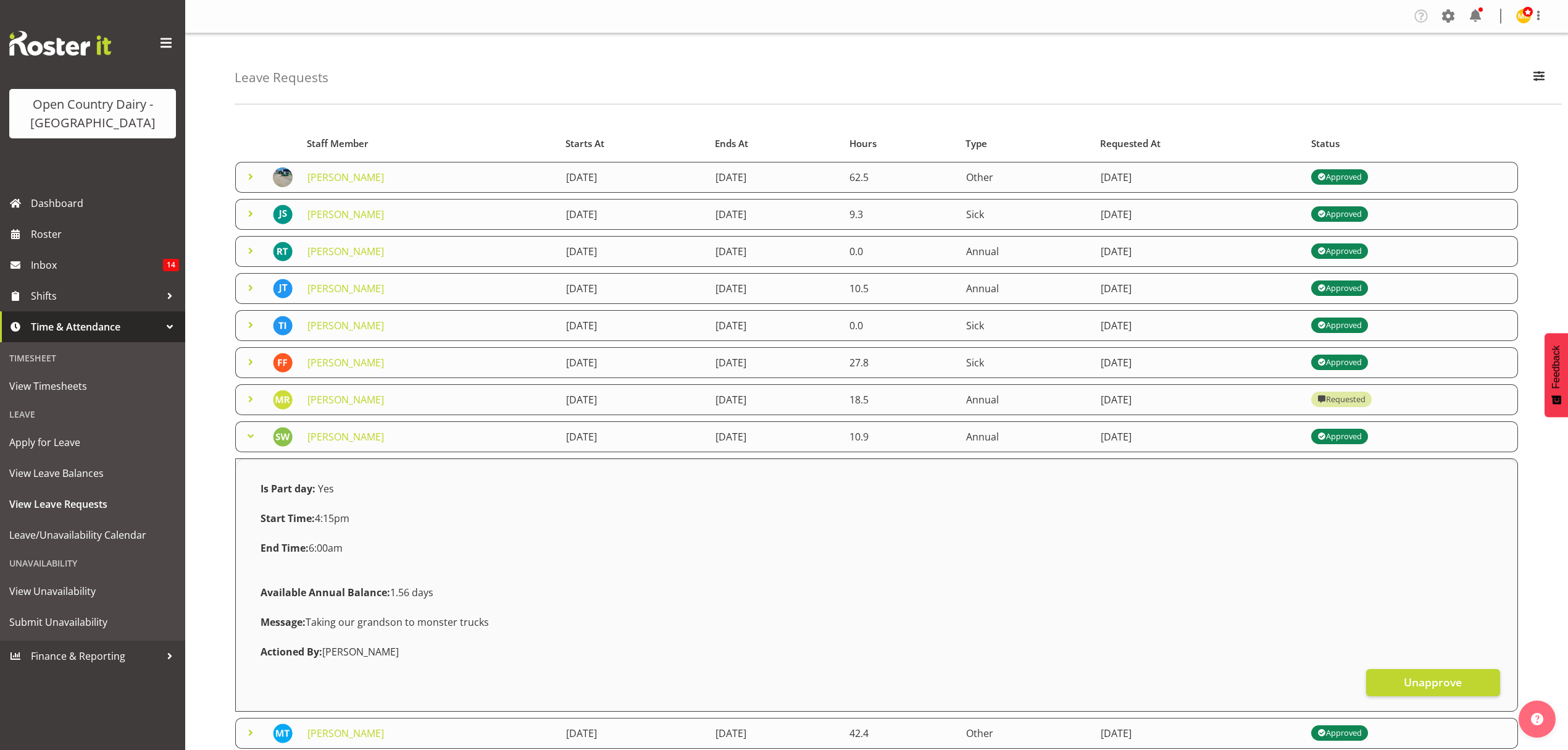
click at [257, 432] on span at bounding box center [251, 436] width 15 height 15
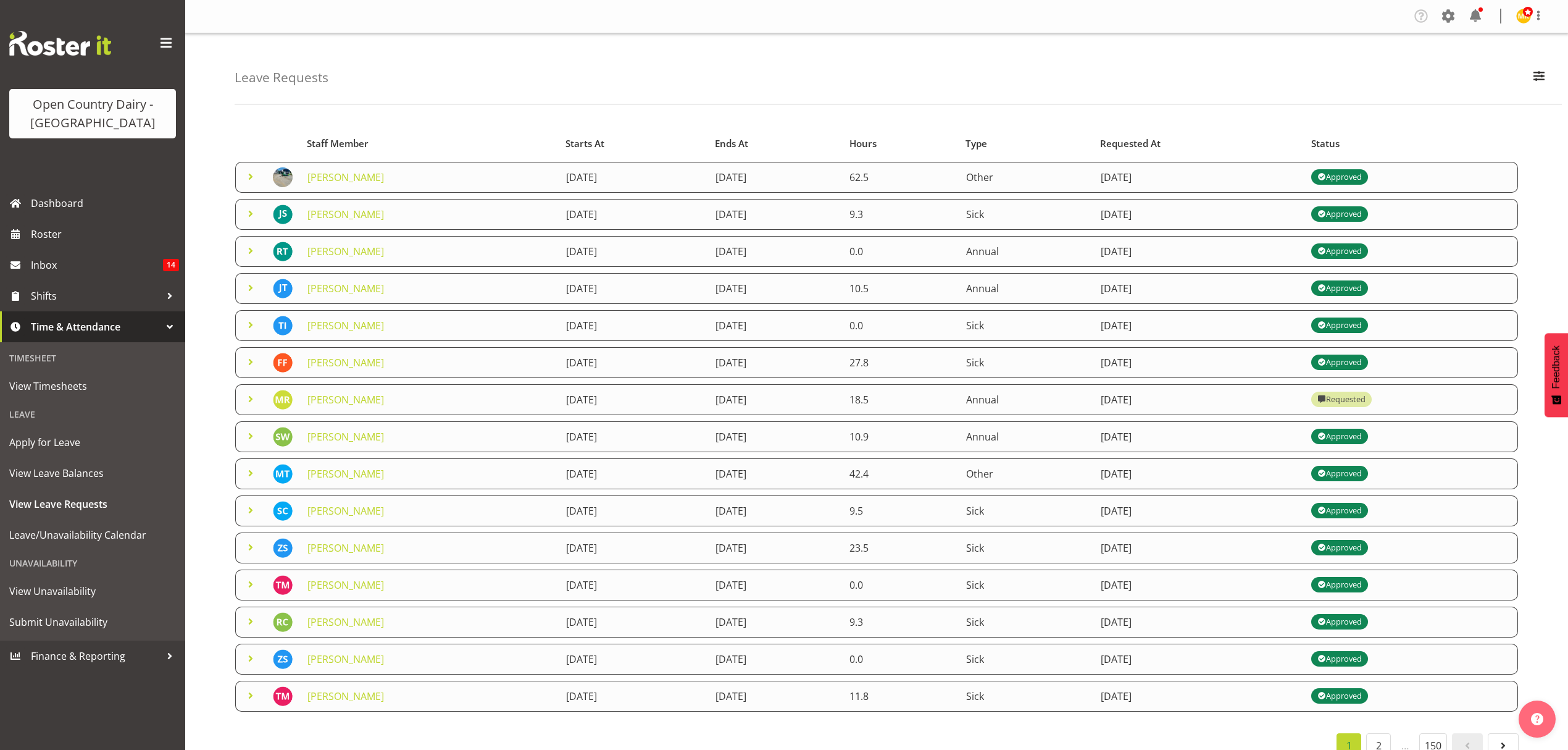
click at [250, 478] on span at bounding box center [251, 473] width 15 height 15
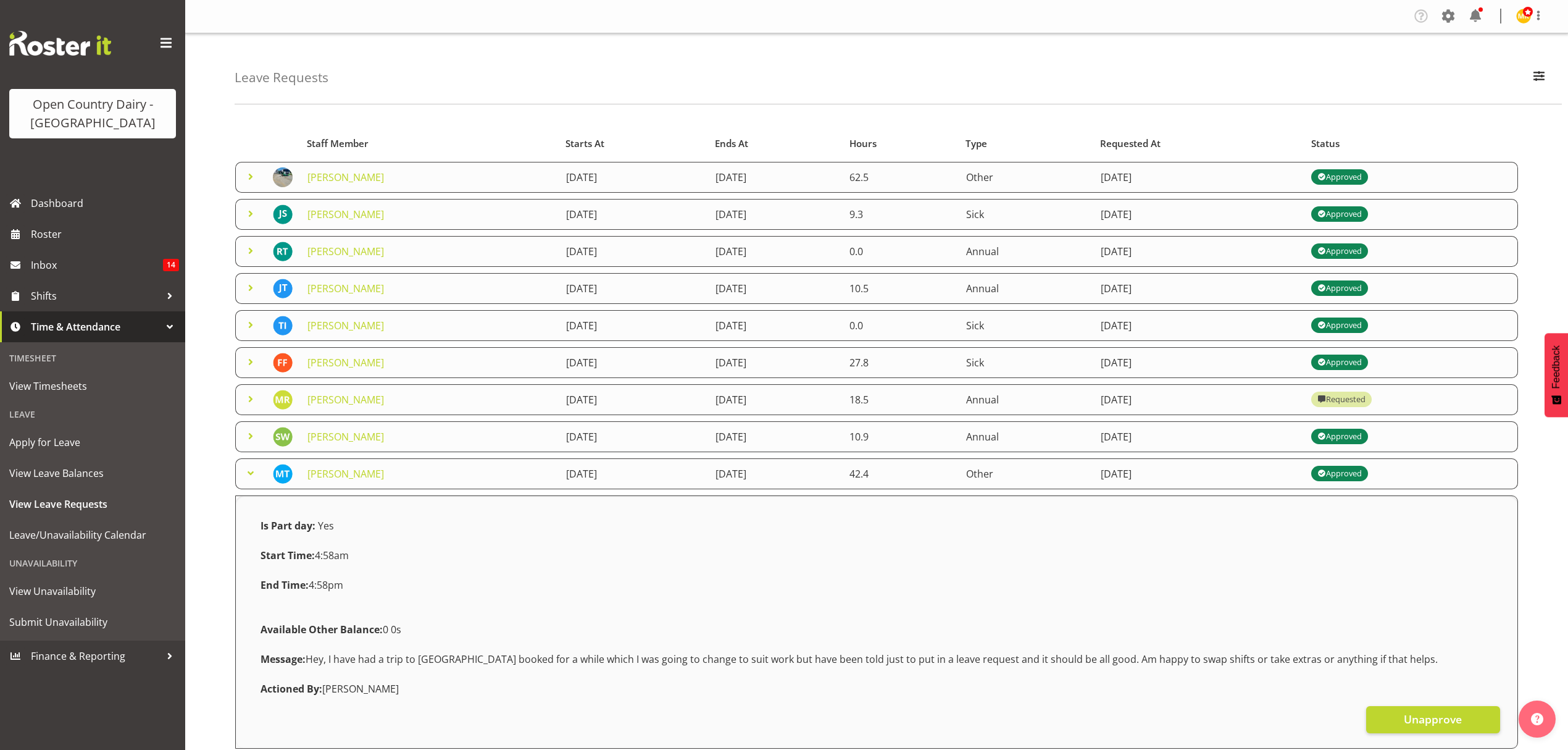
click at [250, 478] on span at bounding box center [251, 473] width 15 height 15
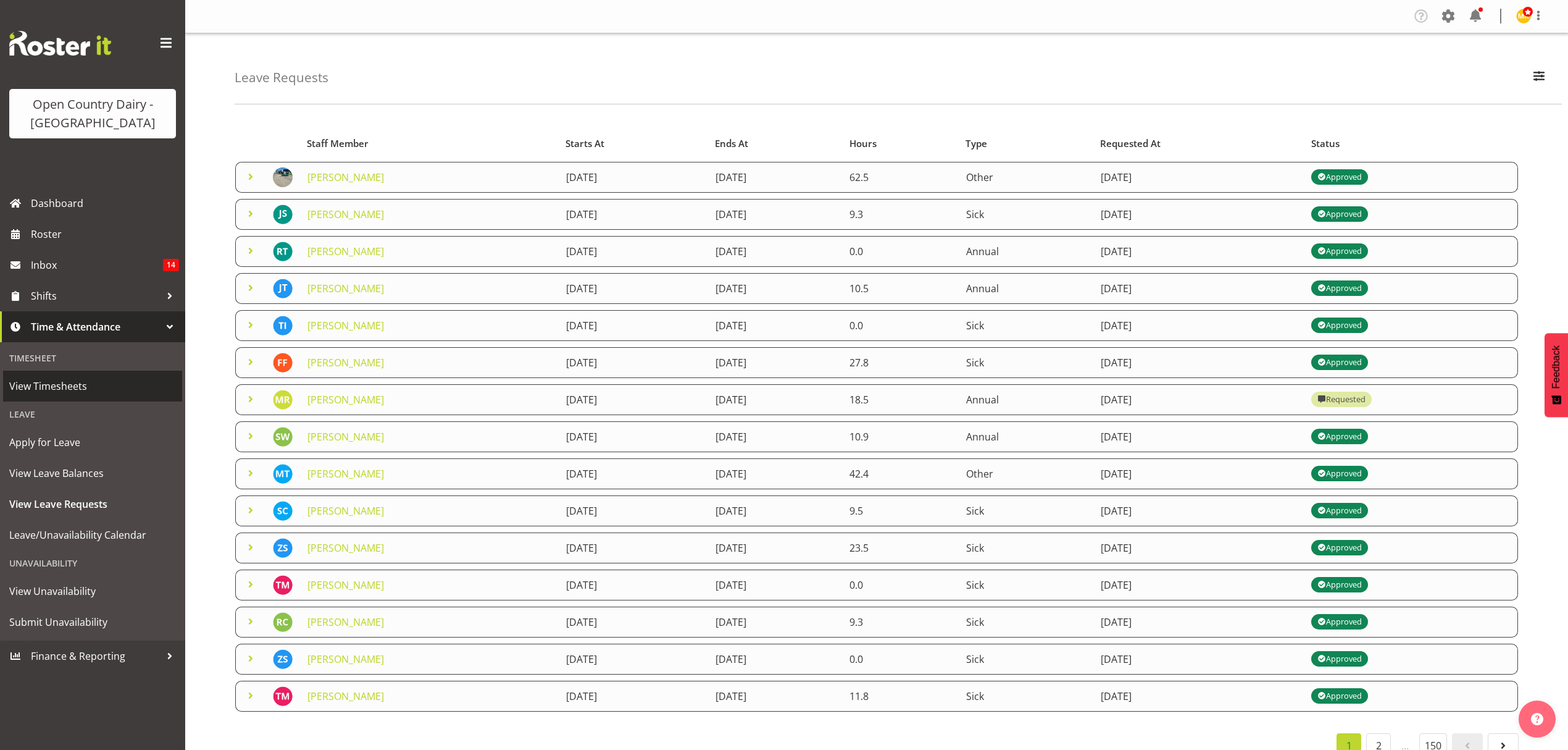
click at [75, 385] on span "View Timesheets" at bounding box center [92, 386] width 167 height 19
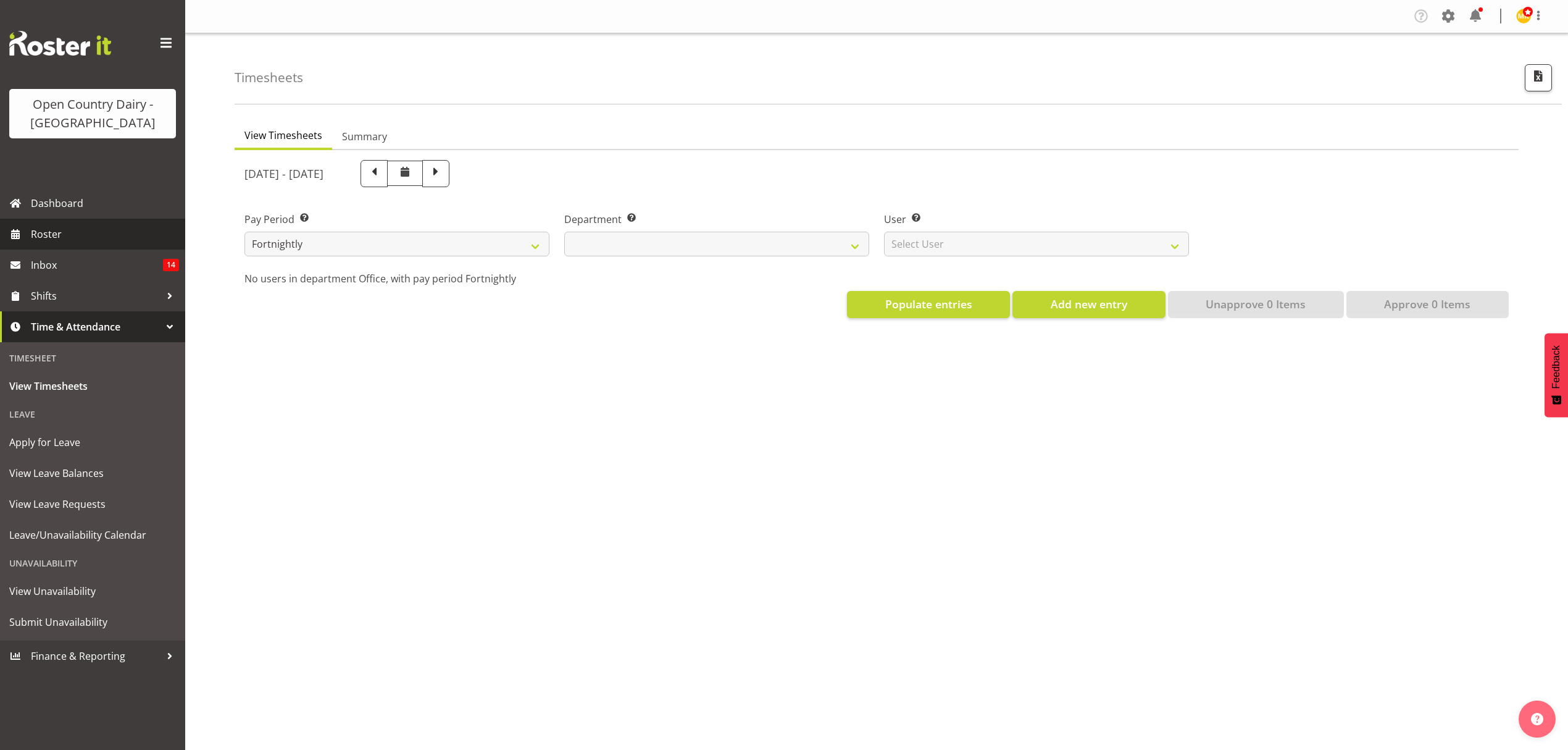
select select
click at [53, 241] on span "Roster" at bounding box center [104, 234] width 148 height 19
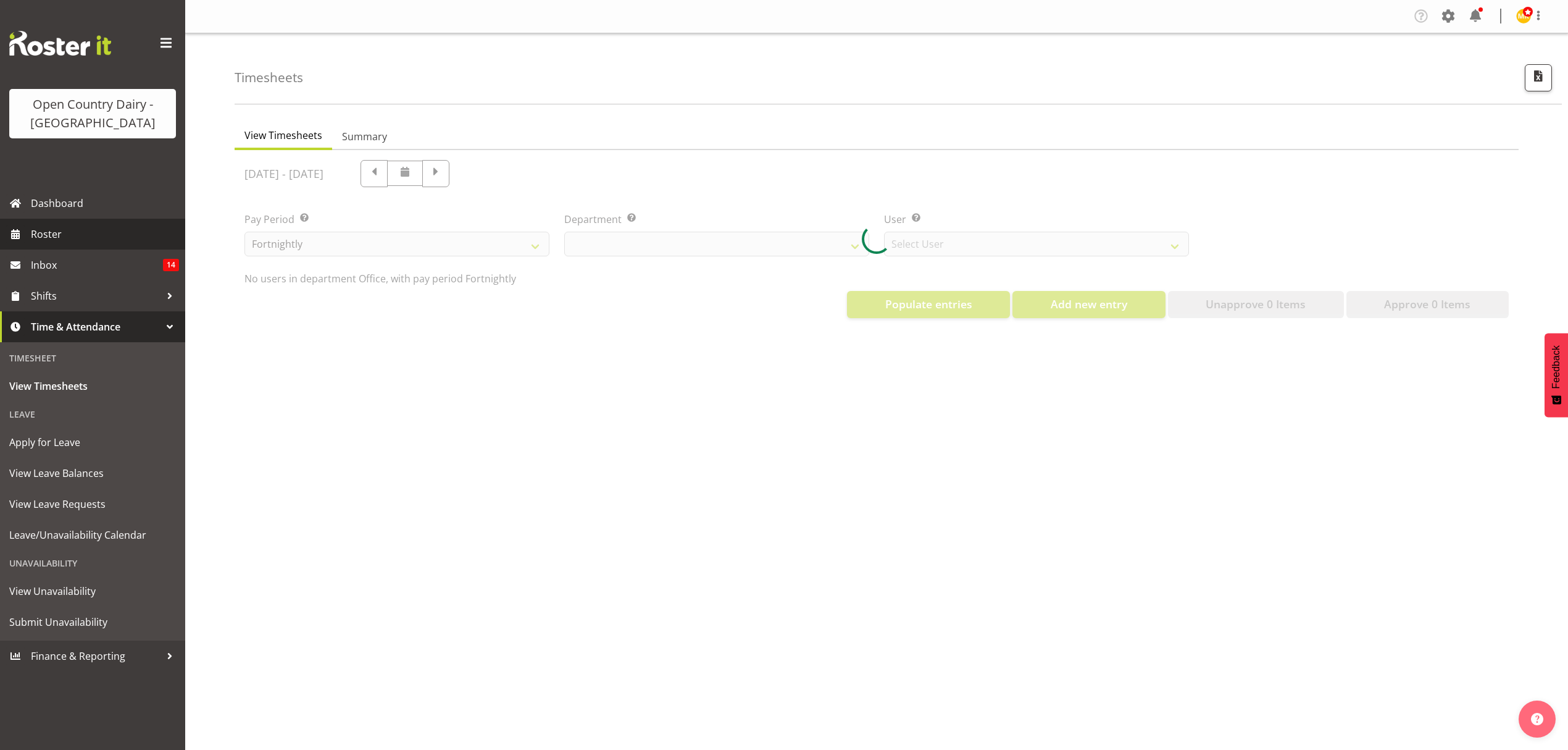
click at [53, 241] on span "Roster" at bounding box center [104, 234] width 148 height 19
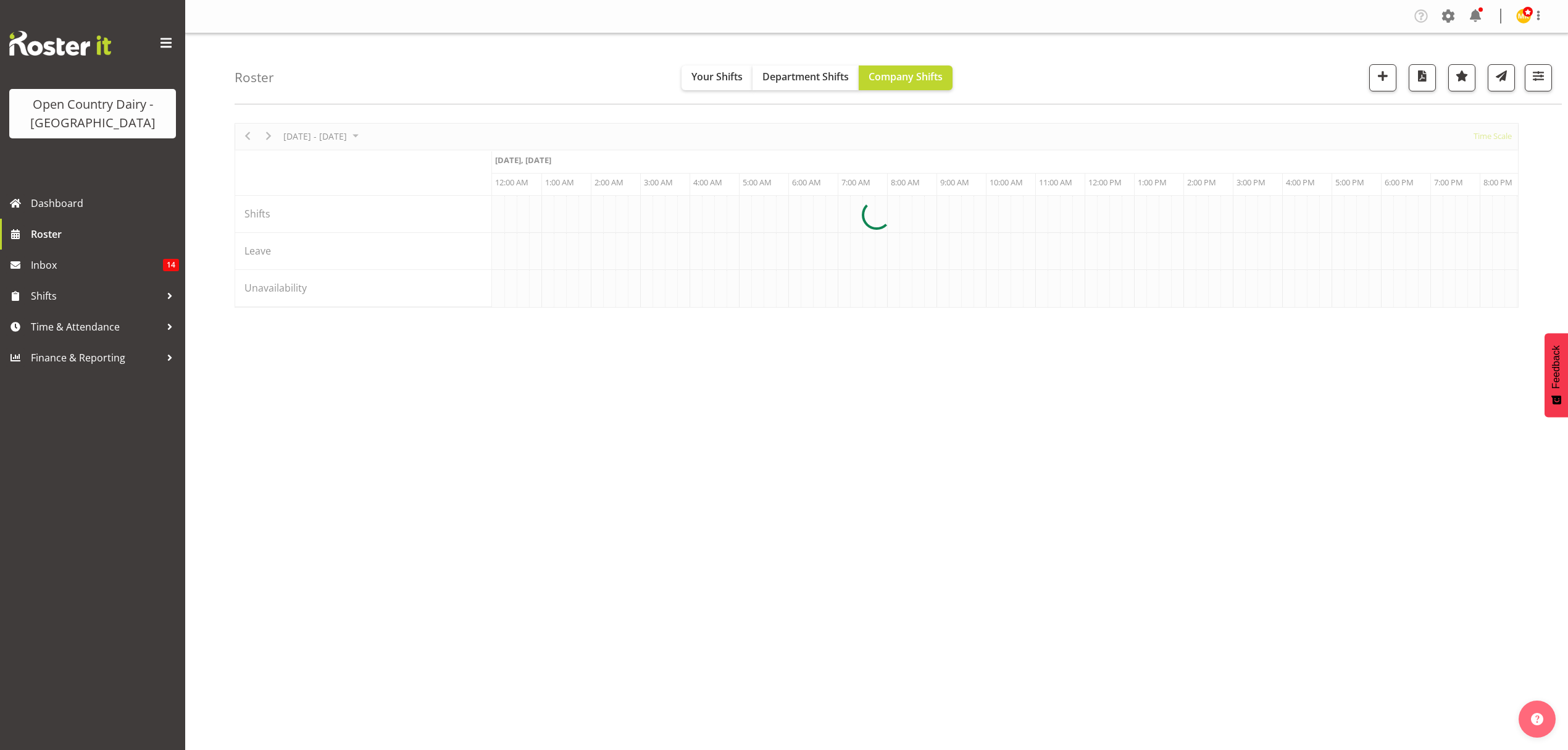
scroll to position [0, 3556]
